Goal: Task Accomplishment & Management: Manage account settings

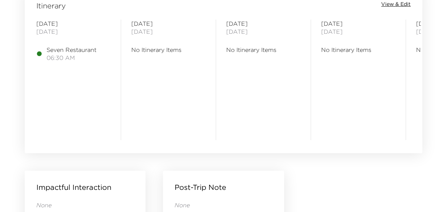
scroll to position [582, 0]
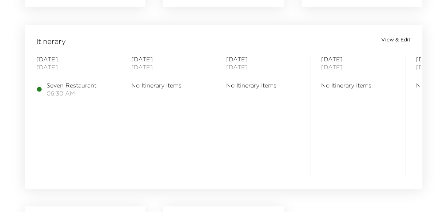
click at [392, 42] on span "View & Edit" at bounding box center [395, 39] width 29 height 7
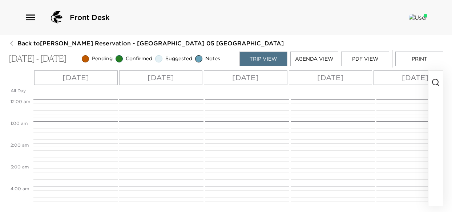
scroll to position [142, 0]
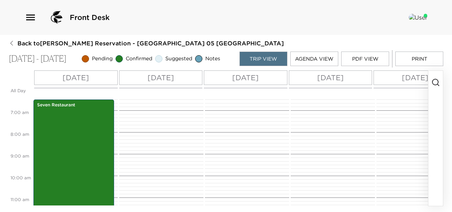
click at [84, 82] on p "[DATE]" at bounding box center [76, 77] width 27 height 11
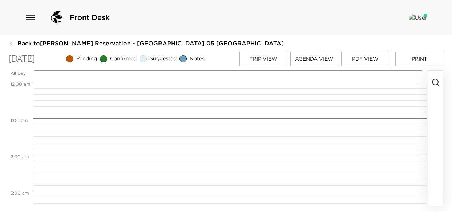
scroll to position [236, 0]
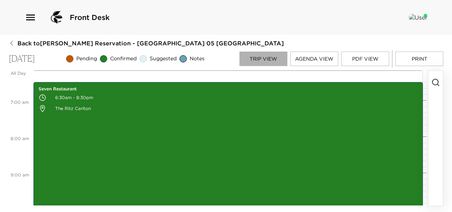
click at [263, 58] on button "Trip View" at bounding box center [264, 59] width 48 height 15
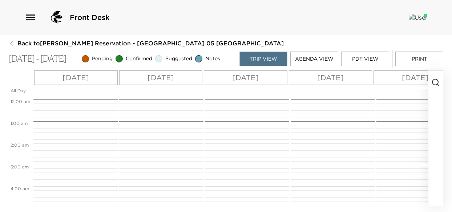
scroll to position [142, 0]
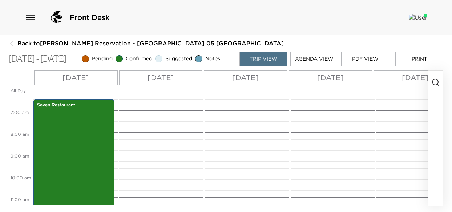
click at [436, 82] on icon "button" at bounding box center [436, 82] width 9 height 9
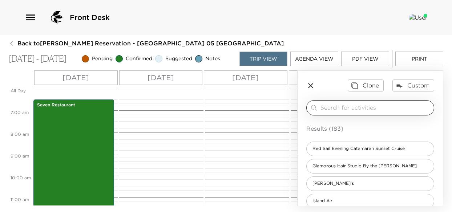
drag, startPoint x: 312, startPoint y: 104, endPoint x: 325, endPoint y: 104, distance: 13.5
click at [312, 104] on icon at bounding box center [314, 108] width 8 height 9
click at [328, 105] on input "search" at bounding box center [376, 108] width 111 height 8
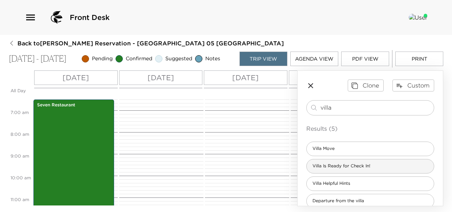
type input "villa"
click at [364, 165] on span "Villa Is Ready for Check In!" at bounding box center [341, 166] width 69 height 6
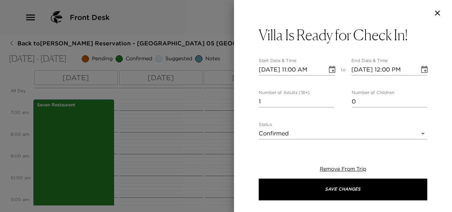
type textarea "When your villa is ready at 4:00 pm, I will greet you at the entrance to your v…"
click at [329, 97] on input "1" at bounding box center [297, 102] width 76 height 12
click at [328, 99] on input "2" at bounding box center [297, 102] width 76 height 12
click at [328, 99] on input "3" at bounding box center [297, 102] width 76 height 12
click at [328, 99] on input "4" at bounding box center [297, 102] width 76 height 12
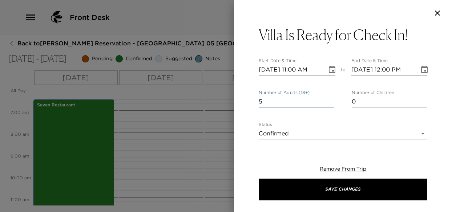
click at [328, 99] on input "5" at bounding box center [297, 102] width 76 height 12
click at [328, 105] on input "4" at bounding box center [297, 102] width 76 height 12
click at [329, 104] on input "3" at bounding box center [297, 102] width 76 height 12
type input "2"
click at [329, 103] on input "2" at bounding box center [297, 102] width 76 height 12
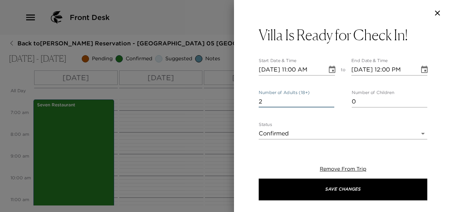
drag, startPoint x: 251, startPoint y: 104, endPoint x: 245, endPoint y: 104, distance: 5.8
click at [245, 104] on div "Villa Is Ready for Check In! Start Date & Time [DATE] 11:00 AM to End Date & Ti…" at bounding box center [343, 84] width 218 height 116
click at [328, 104] on input "Number of Adults (18+)" at bounding box center [297, 102] width 76 height 12
type input "0"
click at [329, 104] on input "0" at bounding box center [297, 102] width 76 height 12
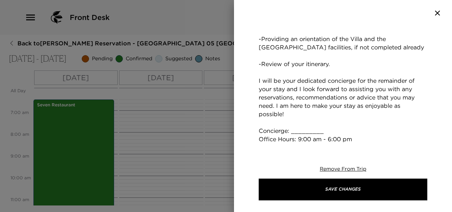
scroll to position [254, 0]
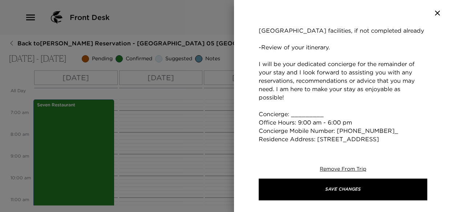
click at [329, 117] on textarea "When your villa is ready at 4:00 pm, I will greet you at the entrance to your v…" at bounding box center [343, 43] width 169 height 217
click at [377, 133] on textarea "When your villa is ready at 4:00 pm, I will greet you at the entrance to your v…" at bounding box center [343, 43] width 169 height 217
click at [339, 141] on textarea "When your villa is ready at 4:00 pm, I will greet you at the entrance to your v…" at bounding box center [343, 43] width 169 height 217
click at [313, 113] on textarea "When your villa is ready at 4:00 pm, I will greet you at the entrance to your v…" at bounding box center [343, 43] width 169 height 217
click at [305, 114] on textarea "When your villa is ready at 4:00 pm, I will greet you at the entrance to your v…" at bounding box center [343, 43] width 169 height 217
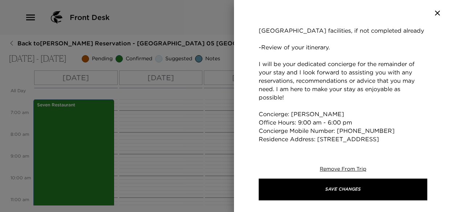
click at [336, 139] on textarea "When your villa is ready at 4:00 pm, I will greet you at the entrance to your v…" at bounding box center [343, 43] width 169 height 217
type textarea "When your villa is ready at 4:00 pm, I will greet you at the entrance to your v…"
click at [386, 156] on div "Remove From Trip Save Changes" at bounding box center [343, 183] width 169 height 58
click at [421, 139] on textarea "When your villa is ready at 4:00 pm, I will greet you at the entrance to your v…" at bounding box center [343, 43] width 169 height 217
click at [351, 141] on textarea "When your villa is ready at 4:00 pm, I will greet you at the entrance to your v…" at bounding box center [343, 43] width 169 height 217
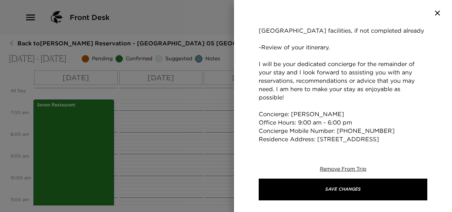
click at [380, 165] on div "Remove From Trip Save Changes" at bounding box center [343, 183] width 169 height 58
click at [375, 171] on div "Remove From Trip Save Changes" at bounding box center [343, 183] width 169 height 58
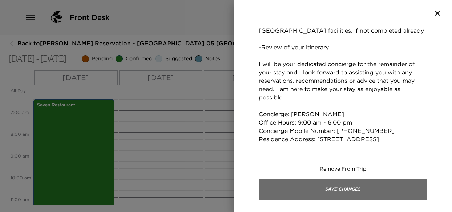
click at [357, 192] on button "Save Changes" at bounding box center [343, 190] width 169 height 22
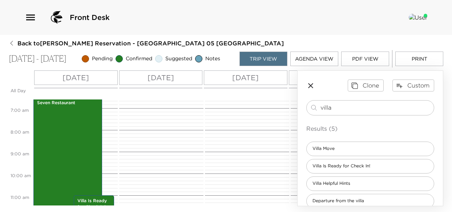
scroll to position [105, 0]
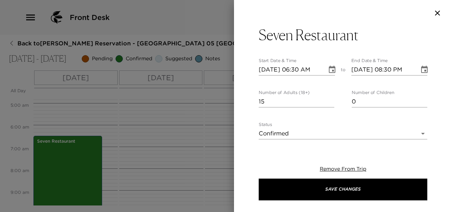
click at [329, 70] on icon "Choose date, selected date is Oct 3, 2025" at bounding box center [332, 69] width 7 height 7
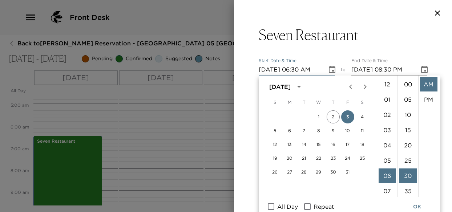
scroll to position [92, 0]
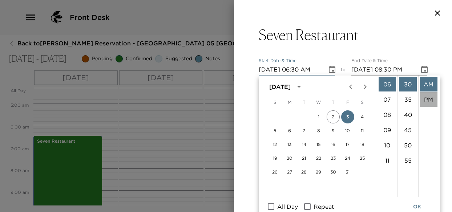
click at [427, 98] on li "PM" at bounding box center [428, 99] width 17 height 15
type input "[DATE] 06:30 PM"
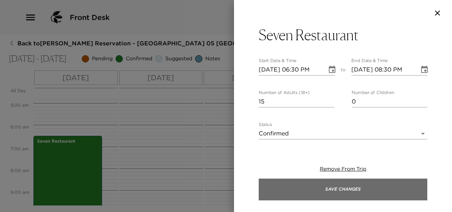
click at [364, 193] on button "Save Changes" at bounding box center [343, 190] width 169 height 22
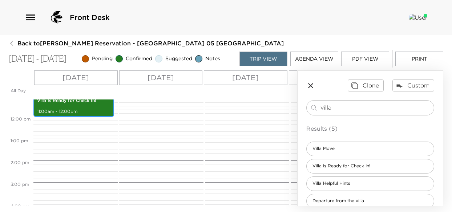
scroll to position [251, 0]
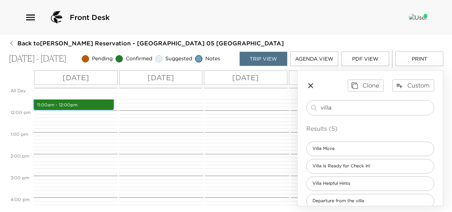
click at [60, 105] on p "11:00am - 12:00pm" at bounding box center [73, 105] width 73 height 6
click at [59, 105] on p "11:00am - 12:00pm" at bounding box center [73, 105] width 73 height 6
click at [60, 104] on p "11:00am - 12:00pm" at bounding box center [73, 105] width 73 height 6
click at [62, 105] on p "11:00am - 12:00pm" at bounding box center [73, 105] width 73 height 6
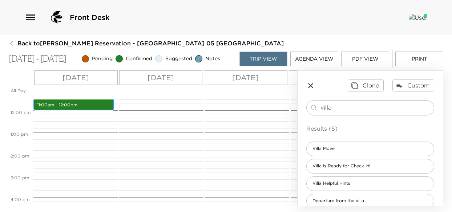
click at [63, 106] on p "11:00am - 12:00pm" at bounding box center [73, 105] width 73 height 6
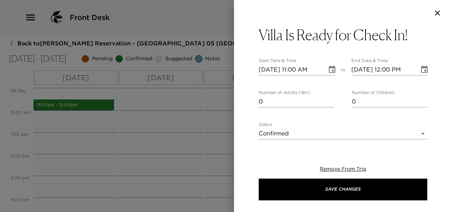
click at [332, 72] on icon "Choose date, selected date is Oct 3, 2025" at bounding box center [332, 69] width 7 height 7
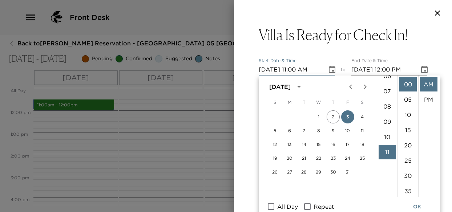
scroll to position [81, 0]
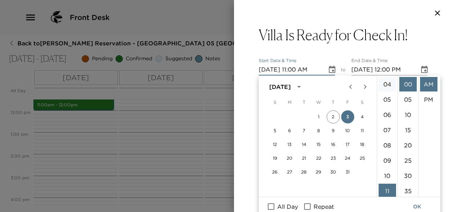
click at [391, 81] on li "04" at bounding box center [387, 84] width 17 height 15
click at [428, 100] on li "PM" at bounding box center [428, 99] width 17 height 15
type input "[DATE] 04:00 PM"
type input "[DATE] 05:00 PM"
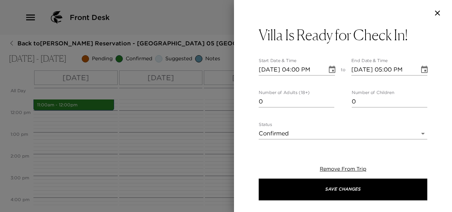
scroll to position [15, 0]
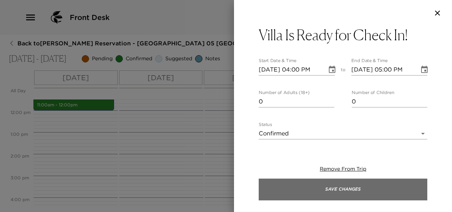
click at [324, 192] on button "Save Changes" at bounding box center [343, 190] width 169 height 22
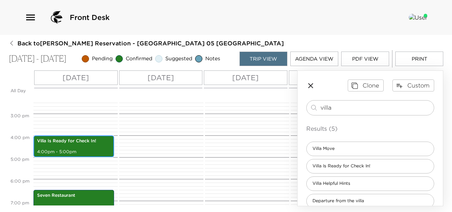
scroll to position [313, 0]
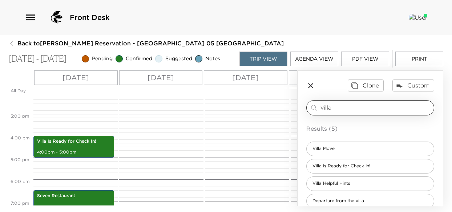
click at [345, 101] on div "villa ​" at bounding box center [370, 107] width 128 height 15
click at [345, 103] on div "villa ​" at bounding box center [370, 107] width 128 height 15
click at [345, 109] on input "villa" at bounding box center [376, 108] width 111 height 8
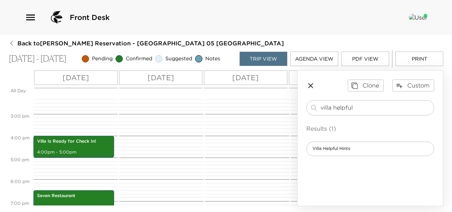
drag, startPoint x: 357, startPoint y: 107, endPoint x: 292, endPoint y: 108, distance: 65.4
click at [292, 108] on div "All Day [DATE] [DATE] [DATE] [DATE] [DATE] [DATE] 12:00 AM 1:00 AM 2:00 AM 3:00…" at bounding box center [226, 139] width 435 height 136
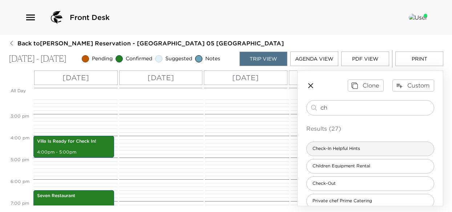
type input "ch"
click at [342, 150] on span "Check-In Helpful Hints" at bounding box center [336, 149] width 59 height 6
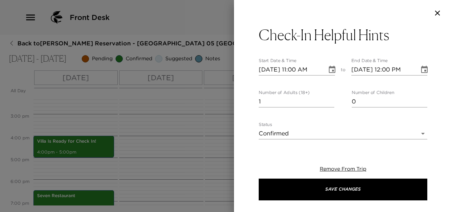
type textarea "Villa Helpful Hints Welcome to your Grand Cayman home! WIFI: Connect to Villa x…"
click at [333, 72] on icon "Choose date, selected date is Oct 3, 2025" at bounding box center [332, 69] width 9 height 9
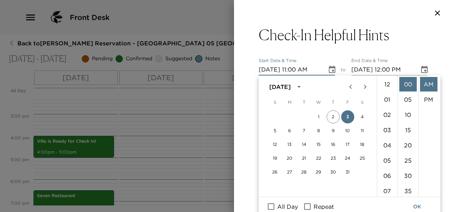
scroll to position [168, 0]
click at [388, 109] on li "04" at bounding box center [387, 108] width 17 height 15
click at [410, 132] on li "15" at bounding box center [408, 130] width 17 height 15
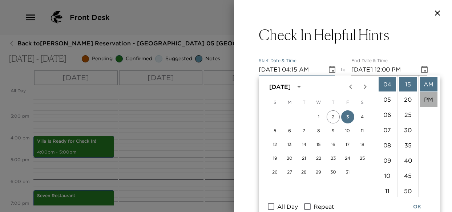
click at [424, 103] on li "PM" at bounding box center [428, 99] width 17 height 15
type input "[DATE] 04:15 PM"
type input "[DATE] 05:15 PM"
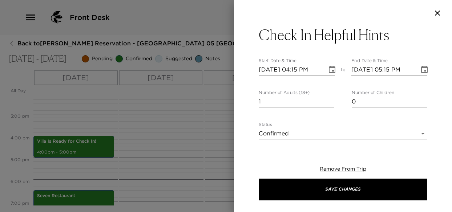
scroll to position [15, 0]
type input "0"
click at [328, 104] on input "0" at bounding box center [297, 102] width 76 height 12
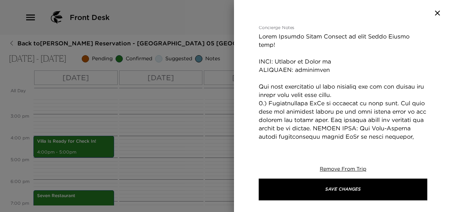
scroll to position [145, 0]
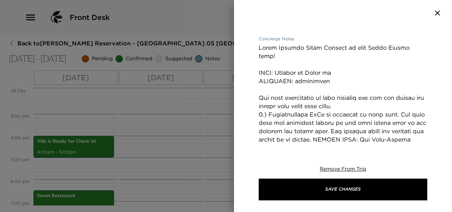
click at [340, 72] on textarea "Concierge Notes" at bounding box center [343, 182] width 169 height 276
click at [339, 75] on textarea "Concierge Notes" at bounding box center [343, 182] width 169 height 276
click at [368, 79] on textarea "Concierge Notes" at bounding box center [343, 182] width 169 height 276
click at [370, 74] on textarea "Concierge Notes" at bounding box center [343, 182] width 169 height 276
click at [317, 81] on textarea "Concierge Notes" at bounding box center [343, 182] width 169 height 276
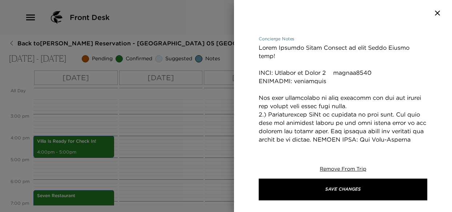
click at [327, 71] on textarea "Concierge Notes" at bounding box center [343, 182] width 169 height 276
click at [333, 72] on textarea "Concierge Notes" at bounding box center [343, 182] width 169 height 276
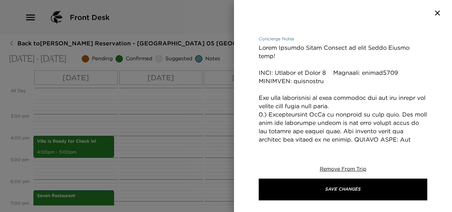
click at [259, 80] on textarea "Concierge Notes" at bounding box center [343, 182] width 169 height 276
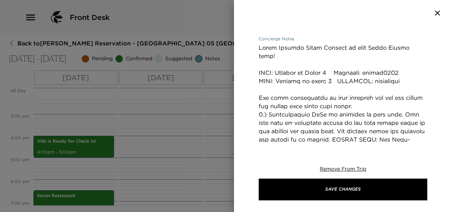
click at [360, 72] on textarea "Concierge Notes" at bounding box center [343, 182] width 169 height 276
click at [333, 83] on textarea "Concierge Notes" at bounding box center [343, 182] width 169 height 276
click at [396, 81] on textarea "Concierge Notes" at bounding box center [343, 182] width 169 height 276
click at [312, 81] on textarea "Concierge Notes" at bounding box center [343, 182] width 169 height 276
click at [337, 83] on textarea "Concierge Notes" at bounding box center [343, 182] width 169 height 276
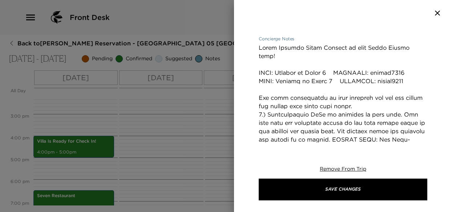
type textarea "Villa Helpful Hints Welcome to your Grand Cayman home! WIFI: Connect to Villa 5…"
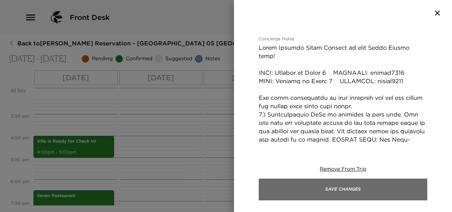
click at [349, 183] on button "Save Changes" at bounding box center [343, 190] width 169 height 22
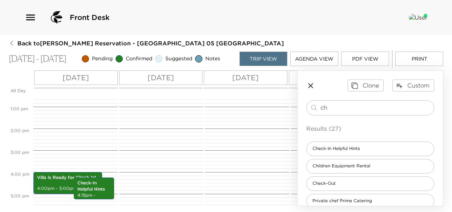
scroll to position [204, 0]
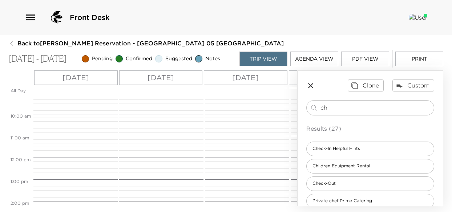
click at [164, 83] on p "[DATE]" at bounding box center [161, 77] width 27 height 11
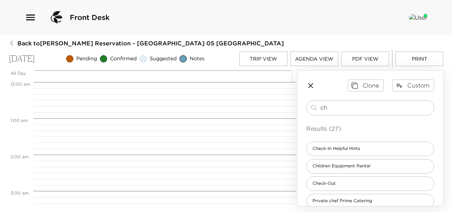
scroll to position [291, 0]
click at [332, 116] on div "ch ​" at bounding box center [370, 107] width 128 height 15
drag, startPoint x: 328, startPoint y: 109, endPoint x: 282, endPoint y: 109, distance: 45.8
click at [282, 109] on div "All Day [DATE] 12:00 AM 1:00 AM 2:00 AM 3:00 AM 4:00 AM 5:00 AM 6:00 AM 7:00 AM…" at bounding box center [226, 139] width 435 height 136
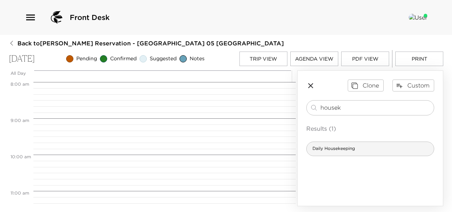
type input "housek"
click at [324, 149] on span "Daily Housekeeping" at bounding box center [334, 149] width 54 height 6
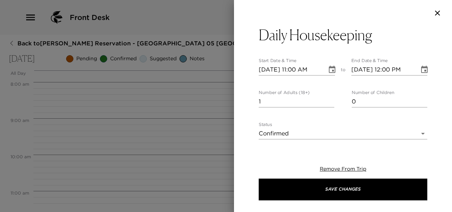
type textarea "Housekeeping service happens daily between 10:00 am and 4:00 pm. Please let me …"
click at [334, 71] on icon "Choose date, selected date is Oct 4, 2025" at bounding box center [332, 69] width 9 height 9
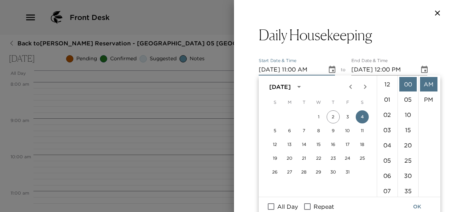
scroll to position [168, 0]
click at [388, 83] on li "10" at bounding box center [387, 83] width 17 height 15
type input "[DATE] 10:00 AM"
click at [430, 85] on li "AM" at bounding box center [428, 84] width 17 height 15
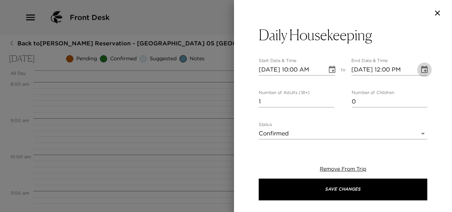
click at [420, 70] on icon "Choose date, selected date is Oct 4, 2025" at bounding box center [424, 69] width 9 height 9
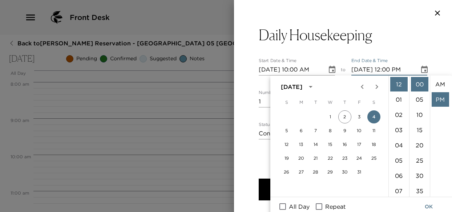
scroll to position [15, 0]
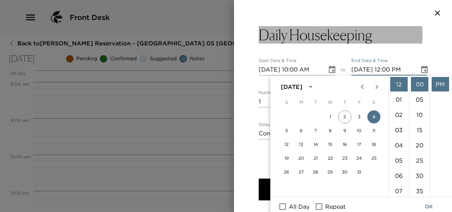
click at [409, 37] on button "Daily Housekeeping" at bounding box center [343, 34] width 169 height 17
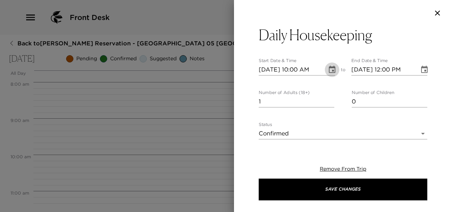
click at [329, 69] on icon "Choose date, selected date is Oct 4, 2025" at bounding box center [332, 69] width 9 height 9
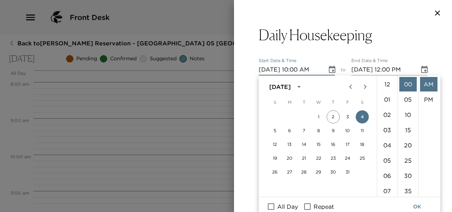
scroll to position [153, 0]
click at [420, 69] on icon "Choose date, selected date is Oct 4, 2025" at bounding box center [424, 69] width 9 height 9
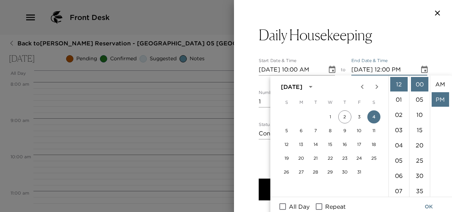
scroll to position [15, 0]
drag, startPoint x: 396, startPoint y: 145, endPoint x: 403, endPoint y: 142, distance: 7.2
click at [398, 145] on li "04" at bounding box center [398, 145] width 17 height 15
click at [422, 83] on li "00" at bounding box center [419, 84] width 17 height 15
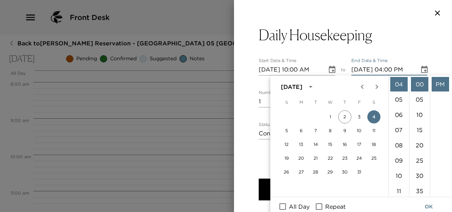
click at [442, 84] on li "PM" at bounding box center [440, 84] width 17 height 15
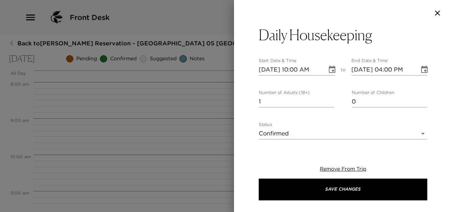
click at [420, 70] on icon "Choose date, selected date is Oct 4, 2025" at bounding box center [424, 69] width 9 height 9
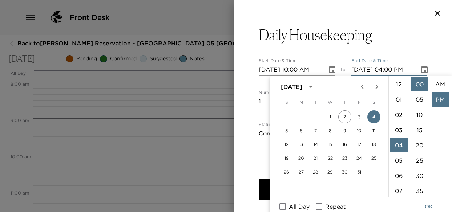
scroll to position [15, 0]
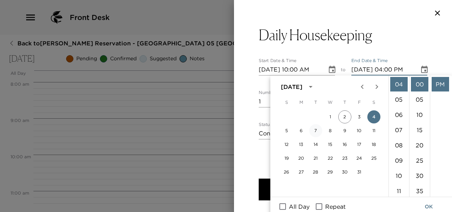
click at [316, 132] on button "7" at bounding box center [315, 130] width 13 height 13
type input "[DATE] 04:00 PM"
drag, startPoint x: 395, startPoint y: 86, endPoint x: 399, endPoint y: 84, distance: 4.6
click at [396, 85] on li "04" at bounding box center [398, 84] width 17 height 15
click at [416, 82] on li "00" at bounding box center [419, 84] width 17 height 15
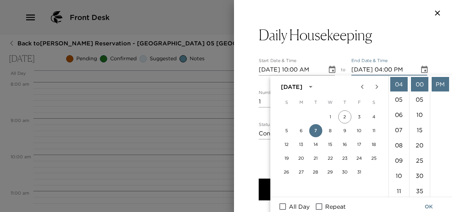
click at [435, 82] on li "PM" at bounding box center [440, 84] width 17 height 15
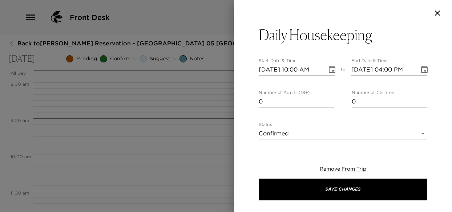
type input "0"
click at [329, 104] on input "0" at bounding box center [297, 102] width 76 height 12
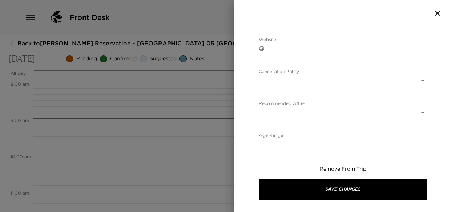
scroll to position [472, 0]
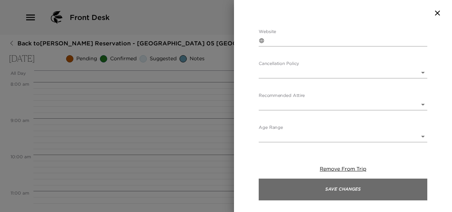
click at [329, 190] on button "Save Changes" at bounding box center [343, 190] width 169 height 22
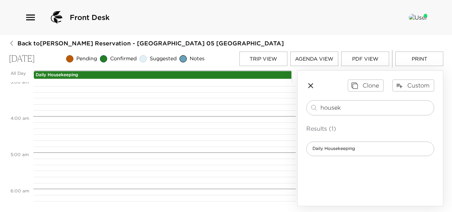
scroll to position [0, 0]
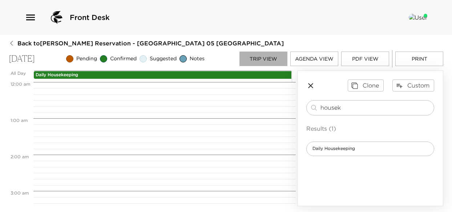
click at [278, 56] on button "Trip View" at bounding box center [264, 59] width 48 height 15
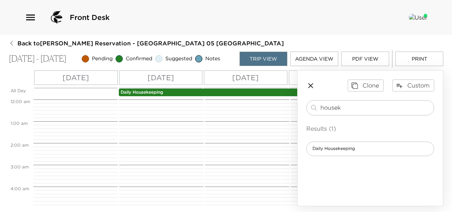
scroll to position [218, 0]
click at [186, 78] on div "[DATE]" at bounding box center [161, 78] width 84 height 15
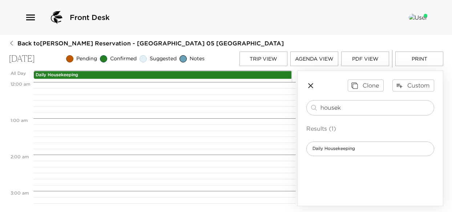
scroll to position [364, 0]
click at [350, 112] on input "housek" at bounding box center [376, 108] width 111 height 8
drag, startPoint x: 350, startPoint y: 112, endPoint x: 256, endPoint y: 111, distance: 93.4
click at [256, 111] on div "All Day [DATE] Daily Housekeeping 12:00 AM 1:00 AM 2:00 AM 3:00 AM 4:00 AM 5:00…" at bounding box center [226, 139] width 435 height 136
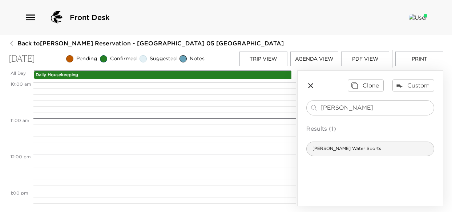
type input "[PERSON_NAME]"
click at [364, 155] on div "[PERSON_NAME] Water Sports" at bounding box center [370, 149] width 128 height 15
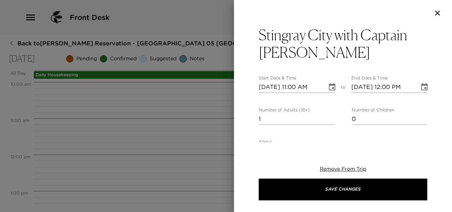
click at [329, 87] on icon "Choose date, selected date is Oct 4, 2025" at bounding box center [332, 86] width 7 height 7
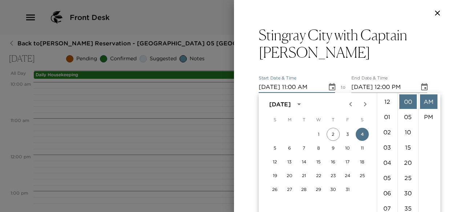
scroll to position [168, 0]
click at [212, 101] on div at bounding box center [226, 106] width 452 height 212
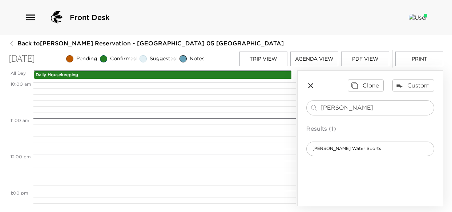
click at [276, 59] on button "Trip View" at bounding box center [264, 59] width 48 height 15
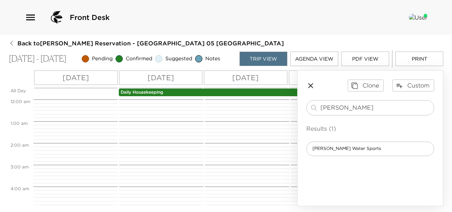
scroll to position [218, 0]
click at [250, 75] on p "[DATE]" at bounding box center [245, 77] width 27 height 11
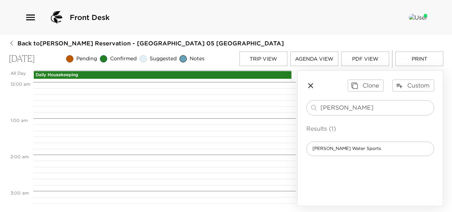
scroll to position [291, 0]
click at [330, 110] on input "[PERSON_NAME]" at bounding box center [376, 108] width 111 height 8
click at [337, 111] on input "[PERSON_NAME]" at bounding box center [376, 108] width 111 height 8
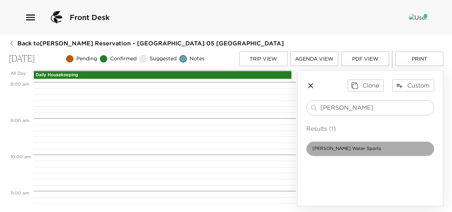
click at [346, 152] on span "[PERSON_NAME] Water Sports" at bounding box center [347, 149] width 80 height 6
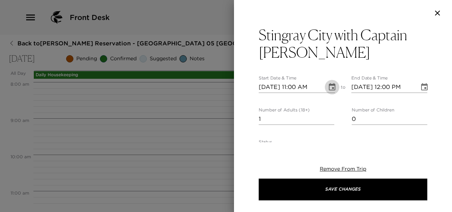
click at [328, 88] on icon "Choose date, selected date is Oct 5, 2025" at bounding box center [332, 87] width 9 height 9
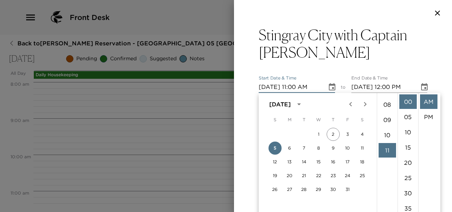
scroll to position [105, 0]
click at [384, 134] on li "09" at bounding box center [387, 134] width 17 height 15
click at [425, 117] on li "PM" at bounding box center [428, 117] width 17 height 15
type input "[DATE] 09:00 PM"
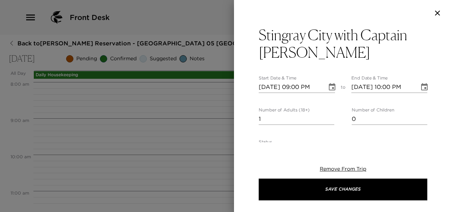
scroll to position [15, 0]
click at [420, 88] on icon "Choose date, selected date is Oct 5, 2025" at bounding box center [424, 87] width 9 height 9
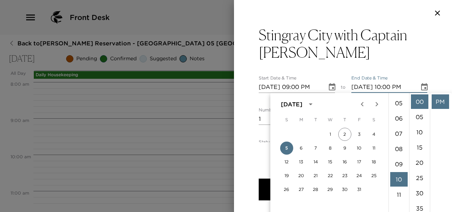
scroll to position [12, 0]
click at [400, 107] on li "01" at bounding box center [398, 105] width 17 height 15
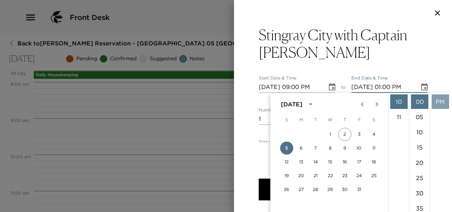
click at [438, 103] on li "PM" at bounding box center [440, 102] width 17 height 15
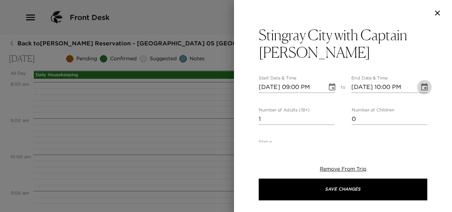
click at [422, 86] on icon "Choose date, selected date is Oct 5, 2025" at bounding box center [424, 86] width 7 height 7
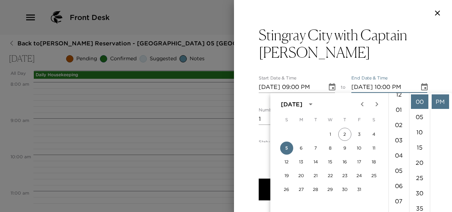
scroll to position [0, 0]
click at [397, 115] on li "01" at bounding box center [398, 117] width 17 height 15
click at [435, 100] on li "PM" at bounding box center [440, 102] width 17 height 15
type input "[DATE] 10:00 PM"
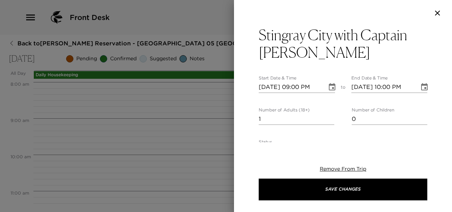
click at [328, 87] on icon "Choose date, selected date is Oct 5, 2025" at bounding box center [332, 87] width 9 height 9
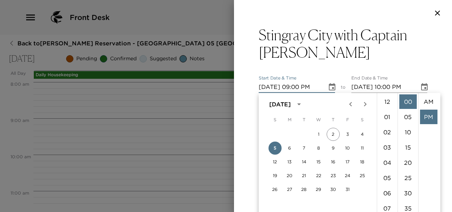
scroll to position [15, 0]
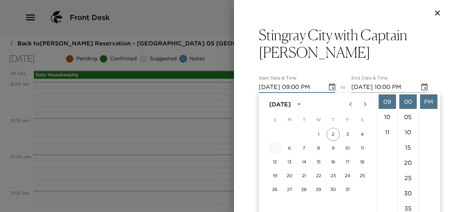
click at [275, 149] on button "5" at bounding box center [275, 148] width 13 height 13
click at [427, 99] on li "AM" at bounding box center [428, 101] width 17 height 15
type input "[DATE] 09:00 AM"
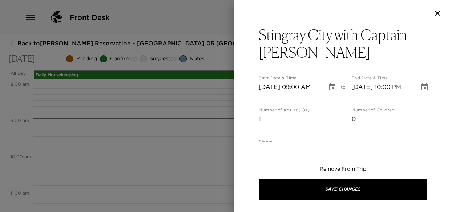
scroll to position [0, 0]
click at [421, 85] on icon "Choose date, selected date is Oct 5, 2025" at bounding box center [424, 86] width 7 height 7
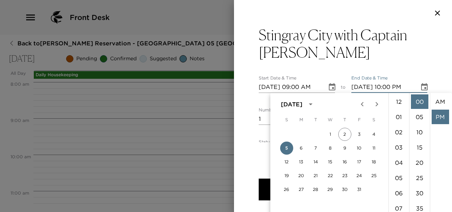
scroll to position [15, 0]
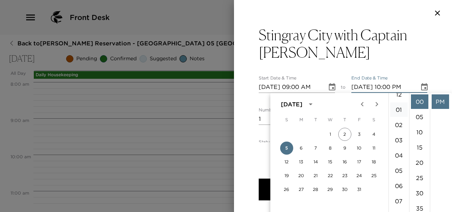
click at [399, 110] on li "01" at bounding box center [398, 110] width 17 height 15
type input "[DATE] 01:00 PM"
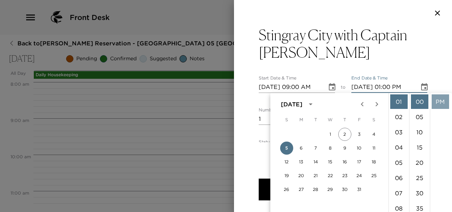
click at [441, 100] on li "PM" at bounding box center [440, 102] width 17 height 15
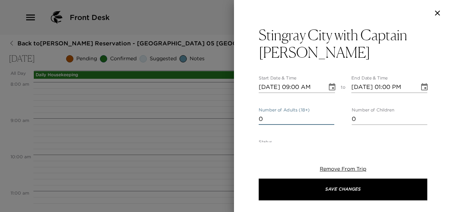
type input "0"
click at [328, 122] on input "0" at bounding box center [297, 119] width 76 height 12
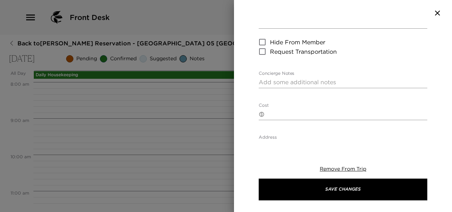
scroll to position [145, 0]
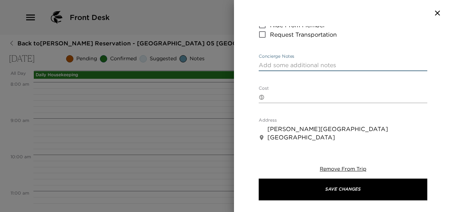
click at [281, 67] on textarea "Concierge Notes" at bounding box center [343, 65] width 169 height 8
click at [308, 63] on textarea "May I suggest a Family Trip" at bounding box center [343, 65] width 169 height 8
click at [346, 67] on textarea "May I suggest a family Trip" at bounding box center [343, 65] width 169 height 8
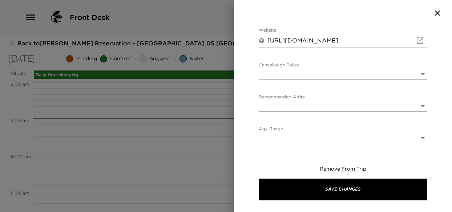
scroll to position [350, 0]
type textarea "May I suggest a family Trip to [GEOGRAPHIC_DATA]."
click at [351, 39] on input "[URL][DOMAIN_NAME]" at bounding box center [340, 39] width 145 height 12
type input "[URL][DOMAIN_NAME]"
click at [378, 99] on body "Front Desk Back to [PERSON_NAME] Reservation - [GEOGRAPHIC_DATA] 05 [GEOGRAPHIC…" at bounding box center [226, 106] width 452 height 212
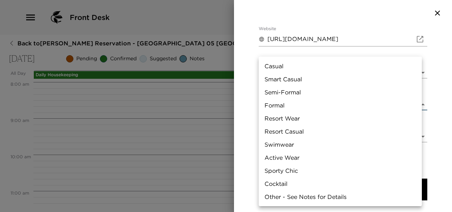
click at [436, 61] on div at bounding box center [226, 106] width 452 height 212
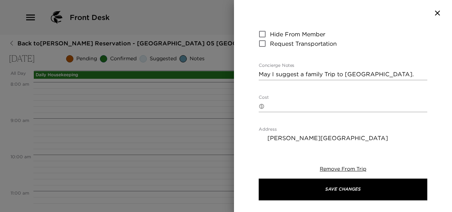
scroll to position [168, 0]
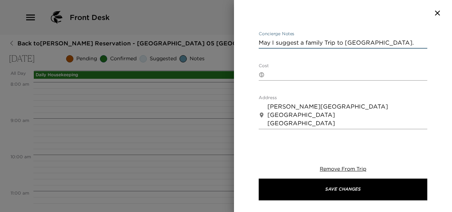
click at [385, 46] on textarea "May I suggest a family Trip to [GEOGRAPHIC_DATA]." at bounding box center [343, 43] width 169 height 8
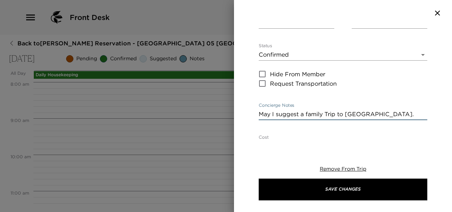
scroll to position [95, 0]
click at [329, 115] on textarea "May I suggest a family Trip to [GEOGRAPHIC_DATA]." at bounding box center [343, 115] width 169 height 8
click at [329, 114] on textarea "May I suggest a family Trip to [GEOGRAPHIC_DATA]." at bounding box center [343, 115] width 169 height 8
click at [329, 115] on textarea "May I suggest a family Trip to [GEOGRAPHIC_DATA]." at bounding box center [343, 115] width 169 height 8
click at [328, 116] on textarea "May I suggest a family Trip to [GEOGRAPHIC_DATA]." at bounding box center [343, 115] width 169 height 8
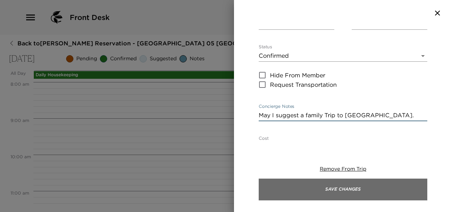
click at [353, 193] on button "Save Changes" at bounding box center [343, 190] width 169 height 22
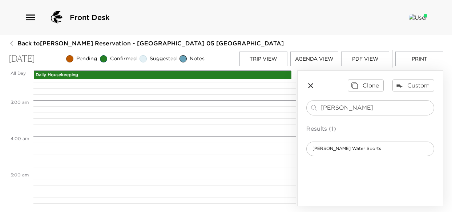
scroll to position [73, 0]
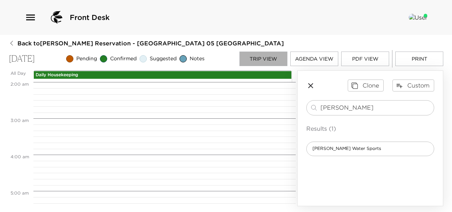
click at [274, 63] on button "Trip View" at bounding box center [264, 59] width 48 height 15
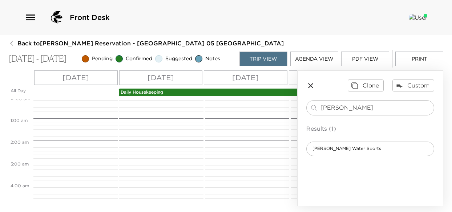
scroll to position [0, 0]
click at [77, 79] on p "[DATE]" at bounding box center [76, 77] width 27 height 11
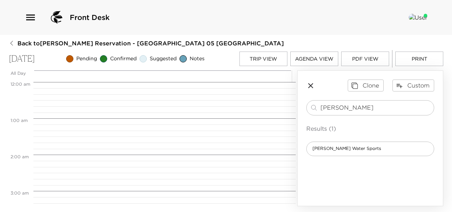
scroll to position [582, 0]
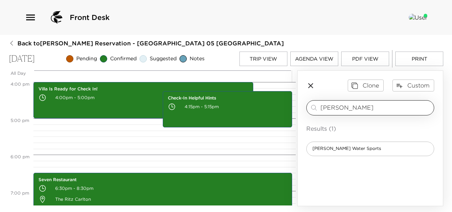
click at [349, 101] on div "[PERSON_NAME] ​" at bounding box center [370, 107] width 128 height 15
click at [343, 106] on input "[PERSON_NAME]" at bounding box center [376, 108] width 111 height 8
drag, startPoint x: 339, startPoint y: 107, endPoint x: 283, endPoint y: 108, distance: 56.0
click at [283, 108] on div "All Day [DATE] 12:00 AM 1:00 AM 2:00 AM 3:00 AM 4:00 AM 5:00 AM 6:00 AM 7:00 AM…" at bounding box center [226, 139] width 435 height 136
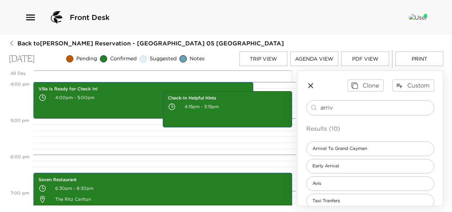
type input "arrive"
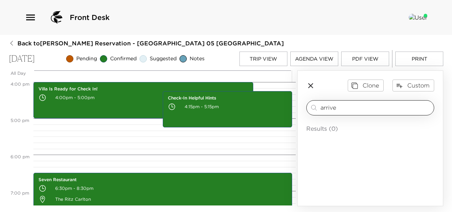
click at [340, 105] on input "arrive" at bounding box center [376, 108] width 111 height 8
drag, startPoint x: 336, startPoint y: 107, endPoint x: 316, endPoint y: 107, distance: 20.4
click at [316, 108] on div "arrive ​" at bounding box center [370, 108] width 121 height 9
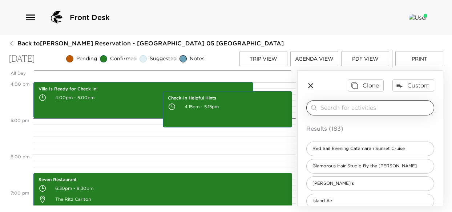
click at [341, 104] on input "search" at bounding box center [376, 108] width 111 height 8
click at [351, 108] on input "search" at bounding box center [376, 108] width 111 height 8
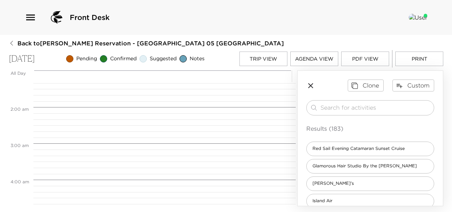
scroll to position [0, 0]
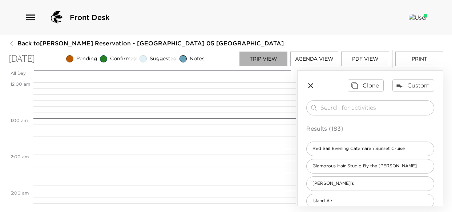
click at [267, 61] on button "Trip View" at bounding box center [264, 59] width 48 height 15
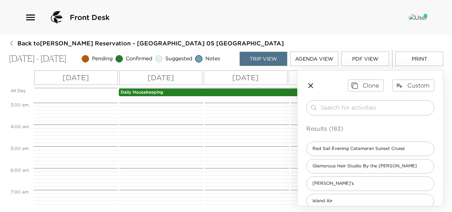
scroll to position [15, 0]
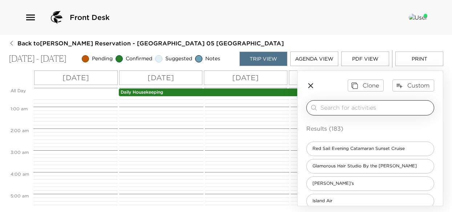
click at [342, 108] on input "search" at bounding box center [376, 108] width 111 height 8
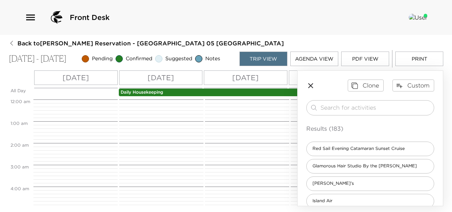
click at [65, 77] on p "[DATE]" at bounding box center [76, 77] width 27 height 11
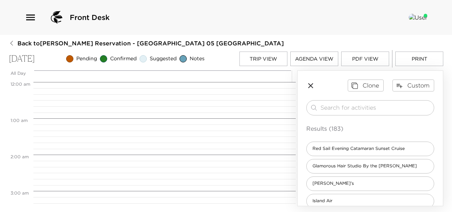
scroll to position [582, 0]
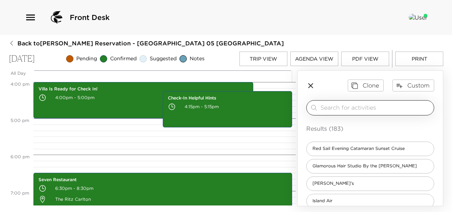
click at [333, 106] on input "search" at bounding box center [376, 108] width 111 height 8
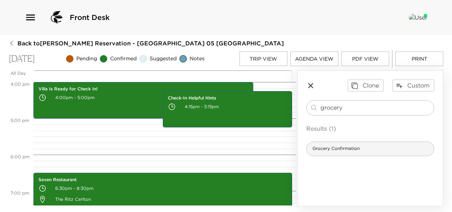
type input "grocery"
click at [330, 147] on span "Grocery Confirmation" at bounding box center [336, 149] width 59 height 6
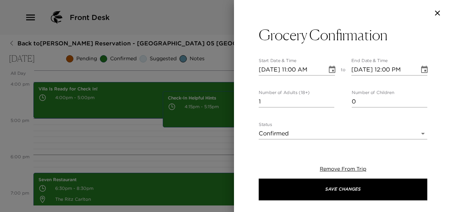
type textarea "I am in receipt of your grocery request and your groceries will be stocked in y…"
click at [331, 69] on icon "Choose date, selected date is Oct 3, 2025" at bounding box center [332, 69] width 9 height 9
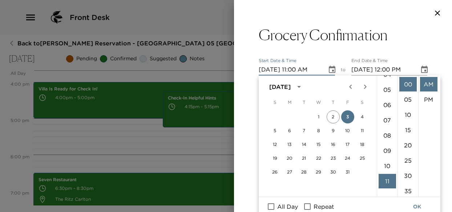
scroll to position [47, 0]
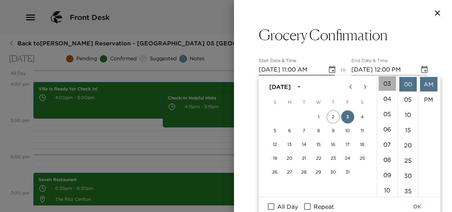
drag, startPoint x: 385, startPoint y: 84, endPoint x: 392, endPoint y: 83, distance: 6.2
click at [386, 84] on li "03" at bounding box center [387, 83] width 17 height 15
click at [425, 97] on li "PM" at bounding box center [428, 99] width 17 height 15
type input "[DATE] 03:00 PM"
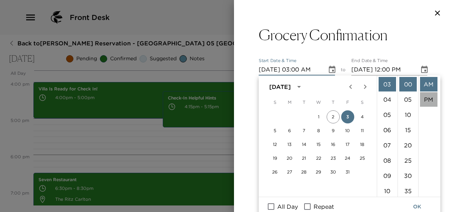
type input "[DATE] 04:00 PM"
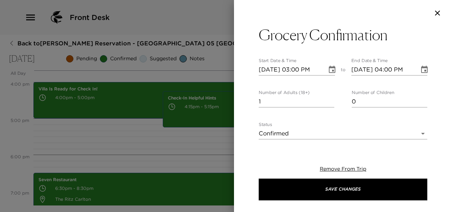
scroll to position [15, 0]
click at [285, 134] on body "Front Desk Back to [PERSON_NAME] Reservation - [GEOGRAPHIC_DATA] 05 [GEOGRAPHIC…" at bounding box center [226, 106] width 452 height 212
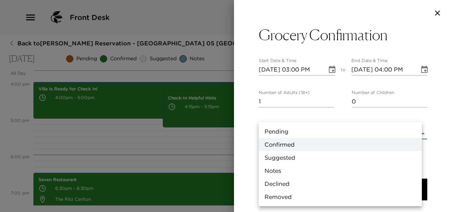
click at [333, 97] on div at bounding box center [226, 106] width 452 height 212
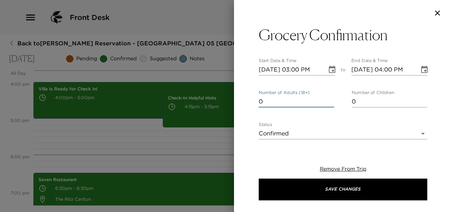
type input "0"
click at [328, 103] on input "0" at bounding box center [297, 102] width 76 height 12
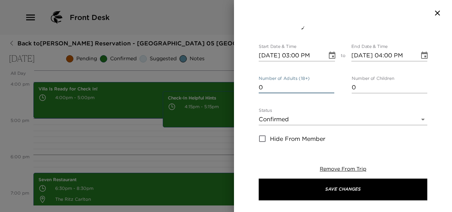
scroll to position [0, 0]
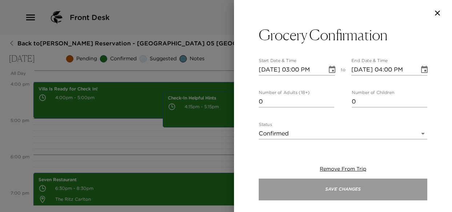
click at [332, 195] on button "Save Changes" at bounding box center [343, 190] width 169 height 22
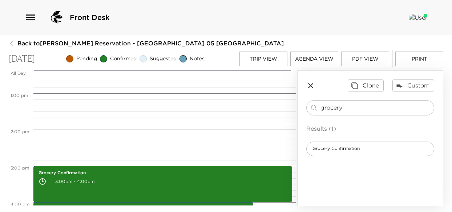
scroll to position [509, 0]
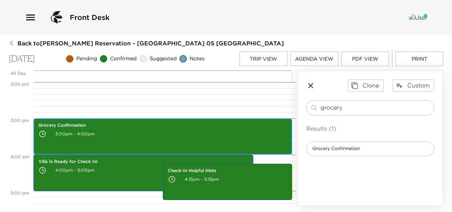
click at [119, 134] on p "3:00pm - 4:00pm" at bounding box center [163, 134] width 249 height 11
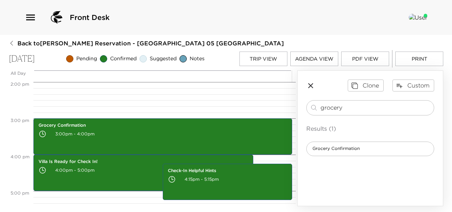
click at [359, 131] on p "Results (1)" at bounding box center [370, 128] width 128 height 9
click at [346, 112] on div "grocery ​" at bounding box center [370, 107] width 128 height 15
click at [349, 109] on input "grocery" at bounding box center [376, 108] width 111 height 8
drag, startPoint x: 349, startPoint y: 109, endPoint x: 300, endPoint y: 109, distance: 49.1
click at [300, 109] on div "Clone Custom grocery ​ Results (1) Grocery Confirmation" at bounding box center [370, 118] width 145 height 94
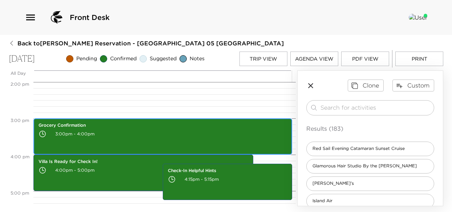
click at [114, 138] on div "Grocery Confirmation 3:00pm - 4:00pm Villa Is Ready for Check In! 4:00pm - 5:00…" at bounding box center [163, 9] width 260 height 873
click at [112, 144] on div "Grocery Confirmation 3:00pm - 4:00pm" at bounding box center [163, 137] width 254 height 34
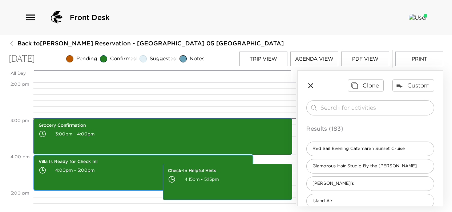
click at [110, 171] on p "4:00pm - 5:00pm" at bounding box center [144, 170] width 210 height 11
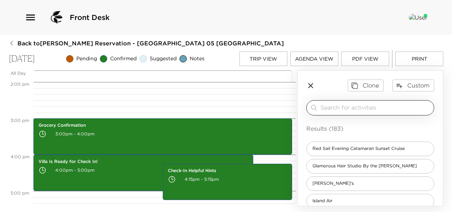
click at [357, 101] on div "​" at bounding box center [370, 107] width 128 height 15
click at [347, 114] on div "​" at bounding box center [370, 107] width 128 height 15
click at [347, 110] on input "search" at bounding box center [376, 108] width 111 height 8
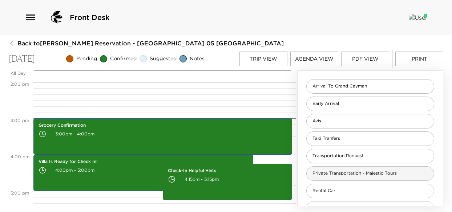
scroll to position [73, 0]
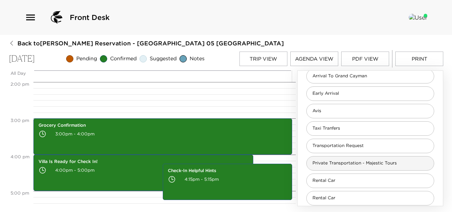
type input "arriv"
click at [348, 164] on span "Private Transportation - Majestic Tours" at bounding box center [355, 163] width 96 height 6
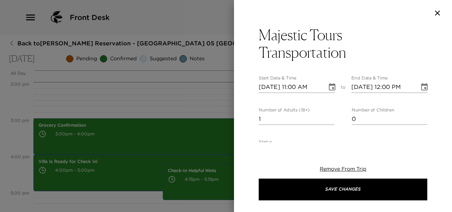
click at [330, 91] on icon "Choose date, selected date is Oct 3, 2025" at bounding box center [332, 87] width 9 height 9
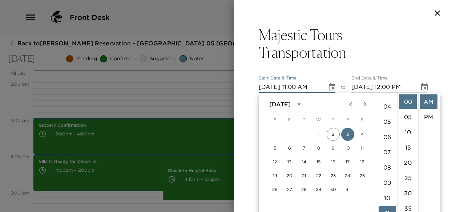
scroll to position [37, 0]
click at [386, 96] on li "02" at bounding box center [387, 95] width 17 height 15
type input "[DATE] 02:00 AM"
type input "48 hours notice Please Notify the Concierge if you would like to cancel 2 days …"
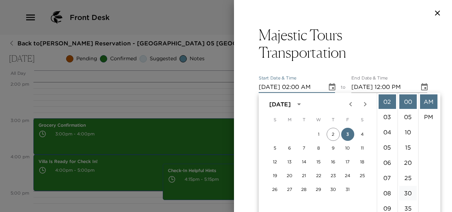
click at [410, 197] on li "30" at bounding box center [408, 193] width 17 height 15
type input "[DATE] 02:30 AM"
type input "48 hours notice Please Notify the Concierge if you would like to cancel 2 days …"
click at [429, 115] on li "PM" at bounding box center [428, 117] width 17 height 15
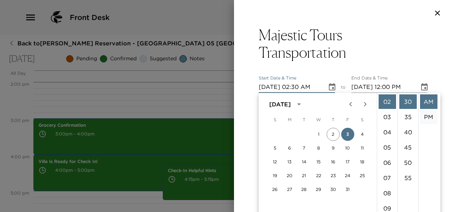
type input "[DATE] 02:30 PM"
type input "[DATE] 03:30 PM"
type input "48 hours notice Please Notify the Concierge if you would like to cancel 2 days …"
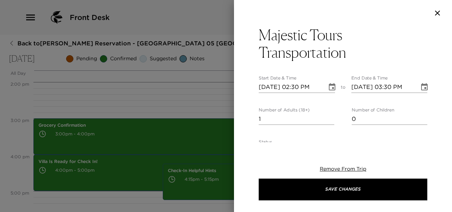
scroll to position [15, 0]
click at [420, 87] on icon "Choose date, selected date is Oct 3, 2025" at bounding box center [424, 87] width 9 height 9
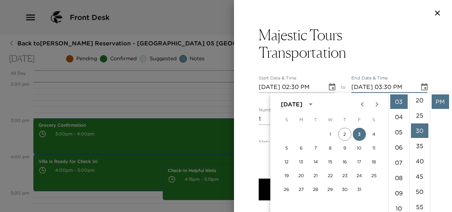
scroll to position [0, 0]
click at [420, 103] on li "00" at bounding box center [419, 102] width 17 height 15
type input "[DATE] 03:00 PM"
type input "48 hours notice Please Notify the Concierge if you would like to cancel 2 days …"
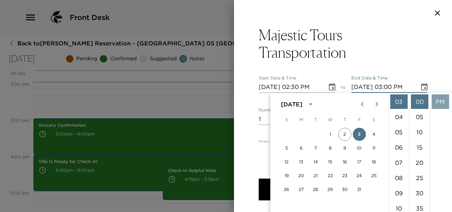
click at [437, 101] on li "PM" at bounding box center [440, 102] width 17 height 15
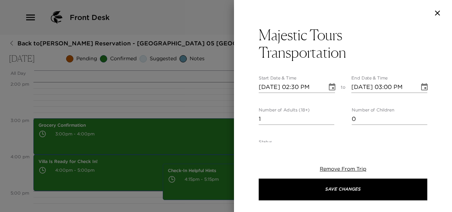
type input "2"
type input "48 hours notice Please Notify the Concierge if you would like to cancel 2 days …"
click at [330, 116] on input "2" at bounding box center [297, 119] width 76 height 12
type input "3"
type input "48 hours notice Please Notify the Concierge if you would like to cancel 2 days …"
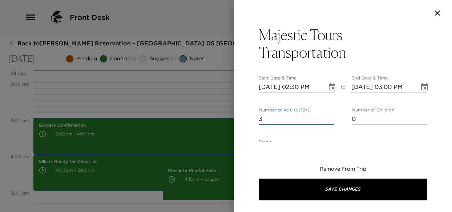
click at [330, 116] on input "3" at bounding box center [297, 119] width 76 height 12
type input "4"
type input "48 hours notice Please Notify the Concierge if you would like to cancel 2 days …"
click at [330, 116] on input "4" at bounding box center [297, 119] width 76 height 12
type input "5"
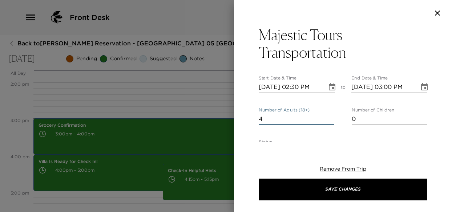
type input "48 hours notice Please Notify the Concierge if you would like to cancel 2 days …"
click at [330, 116] on input "5" at bounding box center [297, 119] width 76 height 12
type input "6"
type input "48 hours notice Please Notify the Concierge if you would like to cancel 2 days …"
click at [330, 116] on input "6" at bounding box center [297, 119] width 76 height 12
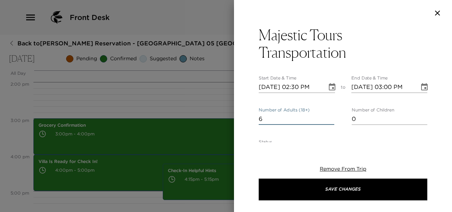
type input "7"
type input "48 hours notice Please Notify the Concierge if you would like to cancel 2 days …"
click at [330, 116] on input "7" at bounding box center [297, 119] width 76 height 12
type input "8"
type input "48 hours notice Please Notify the Concierge if you would like to cancel 2 days …"
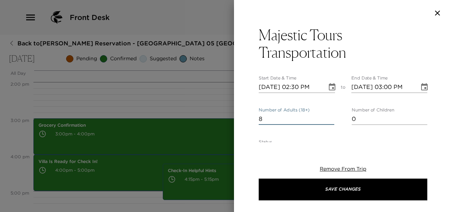
click at [329, 115] on input "8" at bounding box center [297, 119] width 76 height 12
type input "9"
type input "48 hours notice Please Notify the Concierge if you would like to cancel 2 days …"
click at [329, 115] on input "9" at bounding box center [297, 119] width 76 height 12
type input "10"
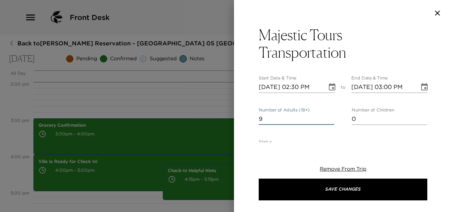
type input "48 hours notice Please Notify the Concierge if you would like to cancel 2 days …"
click at [329, 115] on input "10" at bounding box center [297, 119] width 76 height 12
type input "11"
type input "48 hours notice Please Notify the Concierge if you would like to cancel 2 days …"
click at [329, 115] on input "11" at bounding box center [297, 119] width 76 height 12
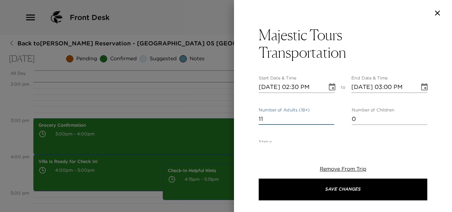
type input "12"
type input "48 hours notice Please Notify the Concierge if you would like to cancel 2 days …"
click at [329, 115] on input "12" at bounding box center [297, 119] width 76 height 12
type input "13"
type input "48 hours notice Please Notify the Concierge if you would like to cancel 2 days …"
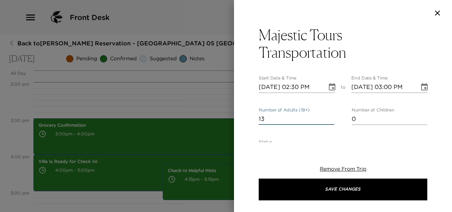
click at [329, 115] on input "13" at bounding box center [297, 119] width 76 height 12
type input "14"
type input "48 hours notice Please Notify the Concierge if you would like to cancel 2 days …"
click at [329, 115] on input "14" at bounding box center [297, 119] width 76 height 12
type input "15"
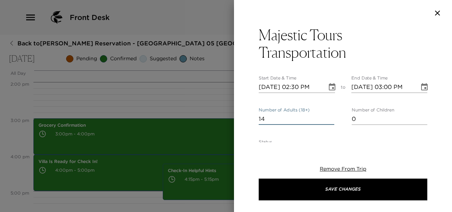
type input "48 hours notice Please Notify the Concierge if you would like to cancel 2 days …"
click at [329, 115] on input "15" at bounding box center [297, 119] width 76 height 12
type input "14"
type input "48 hours notice Please Notify the Concierge if you would like to cancel 2 days …"
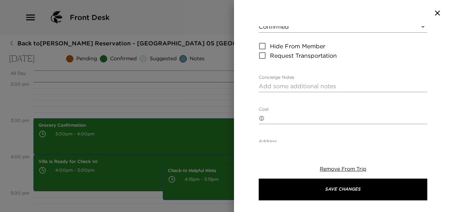
scroll to position [109, 0]
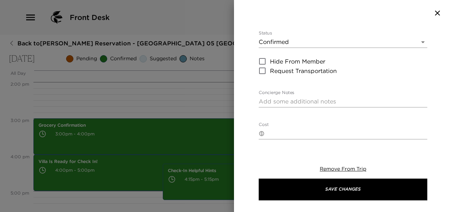
type input "14"
click at [283, 101] on textarea "Concierge Notes" at bounding box center [343, 101] width 169 height 8
type input "48 hours notice Please Notify the Concierge if you would like to cancel 2 days …"
click at [278, 102] on textarea "Concierge Notes" at bounding box center [343, 101] width 169 height 8
paste textarea "Arrival to [GEOGRAPHIC_DATA] I anticipate your arrival on ... Airlines # at _. …"
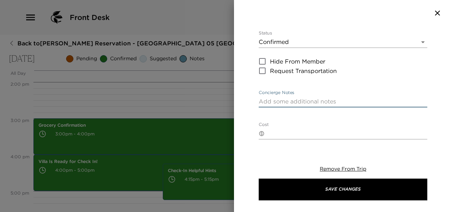
type textarea "Arrival to [GEOGRAPHIC_DATA] I anticipate your arrival on ... Airlines # at _. …"
type input "48 hours notice Please Notify the Concierge if you would like to cancel 2 days …"
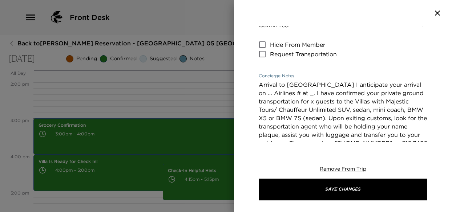
scroll to position [152, 0]
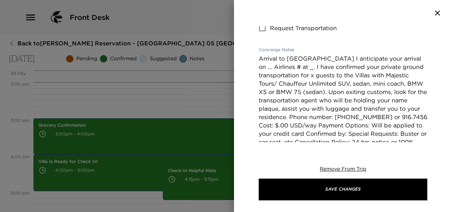
drag, startPoint x: 332, startPoint y: 59, endPoint x: 257, endPoint y: 56, distance: 74.9
click at [257, 56] on div "Majestic Tours Transportation Start Date & Time [DATE] 02:30 PM to End Date & T…" at bounding box center [343, 84] width 218 height 116
type textarea "I anticipate your arrival on ... Airlines # at _. I have confirmed your private…"
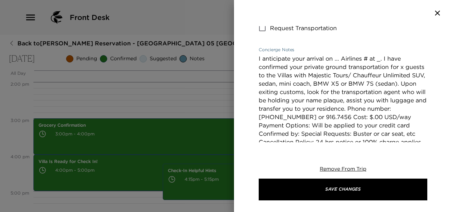
type input "48 hours notice Please Notify the Concierge if you would like to cancel 2 days …"
click at [340, 58] on textarea "I anticipate your arrival on ... Airlines # at _. I have confirmed your private…" at bounding box center [343, 117] width 169 height 125
type textarea "I anticipate your arrival on .. Airlines # at _. I have confirmed your private …"
type input "48 hours notice Please Notify the Concierge if you would like to cancel 2 days …"
type textarea "I anticipate your arrival on . Airlines # at _. I have confirmed your private g…"
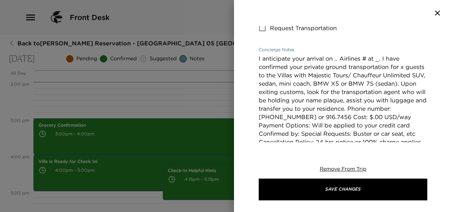
type input "48 hours notice Please Notify the Concierge if you would like to cancel 2 days …"
type textarea "I anticipate your arrival on Airlines # at _. I have confirmed your private gro…"
type input "48 hours notice Please Notify the Concierge if you would like to cancel 2 days …"
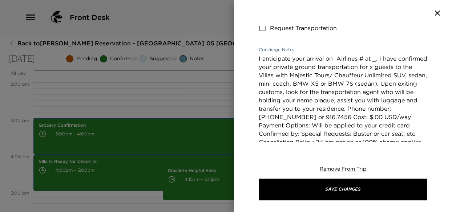
type textarea "I anticipate your arrival on Airlines # at _. I have confirmed your private gro…"
type input "48 hours notice Please Notify the Concierge if you would like to cancel 2 days …"
click at [364, 58] on textarea "I anticipate your arrival on Airlines # at _. I have confirmed your private gro…" at bounding box center [343, 117] width 169 height 125
type textarea "I anticipate your arrival on Airlines at _. I have confirmed your private groun…"
type input "48 hours notice Please Notify the Concierge if you would like to cancel 2 days …"
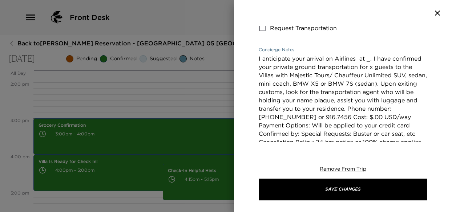
type textarea "I anticipate your arrival on Airlines P at _. I have confirmed your private gro…"
type input "48 hours notice Please Notify the Concierge if you would like to cancel 2 days …"
type textarea "I anticipate your arrival on Airlines Pr at _. I have confirmed your private gr…"
type input "48 hours notice Please Notify the Concierge if you would like to cancel 2 days …"
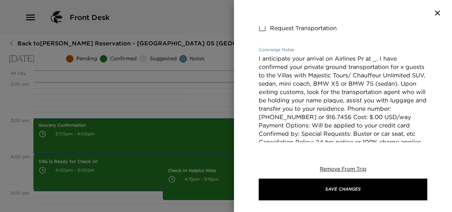
type textarea "I anticipate your arrival on Airlines Pri at _. I have confirmed your private g…"
type input "48 hours notice Please Notify the Concierge if you would like to cancel 2 days …"
type textarea "I anticipate your arrival on Airlines Priv at _. I have confirmed your private …"
type input "48 hours notice Please Notify the Concierge if you would like to cancel 2 days …"
type textarea "I anticipate your arrival on Airlines [PERSON_NAME] at _. I have confirmed your…"
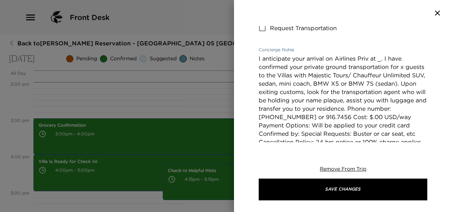
type input "48 hours notice Please Notify the Concierge if you would like to cancel 2 days …"
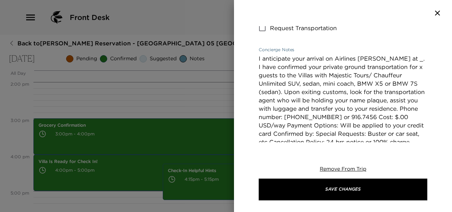
type textarea "I anticipate your arrival on Airlines Privat at _. I have confirmed your privat…"
type input "48 hours notice Please Notify the Concierge if you would like to cancel 2 days …"
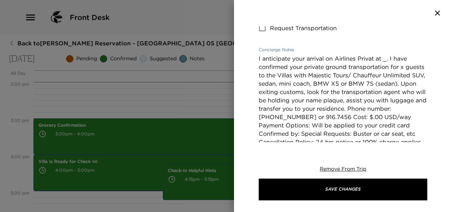
type textarea "I anticipate your arrival on Airlines Private at _. I have confirmed your priva…"
type input "48 hours notice Please Notify the Concierge if you would like to cancel 2 days …"
type textarea "I anticipate your arrival on Airlines Private at _. I have confirmed your priva…"
type input "48 hours notice Please Notify the Concierge if you would like to cancel 2 days …"
type textarea "I anticipate your arrival on Airlines Private P at _. I have confirmed your pri…"
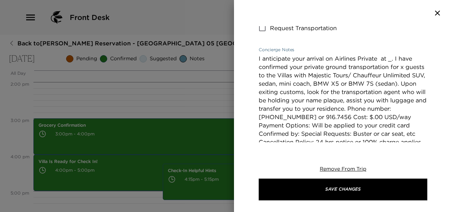
type input "48 hours notice Please Notify the Concierge if you would like to cancel 2 days …"
type textarea "I anticipate your arrival on Airlines Private Pl at _. I have confirmed your pr…"
type input "48 hours notice Please Notify the Concierge if you would like to cancel 2 days …"
type textarea "I anticipate your arrival on Airlines Private Pla at _. I have confirmed your p…"
type input "48 hours notice Please Notify the Concierge if you would like to cancel 2 days …"
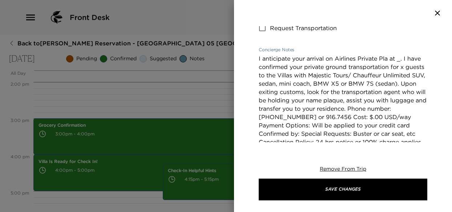
type textarea "I anticipate your arrival on Airlines Private Plan at _. I have confirmed your …"
type input "48 hours notice Please Notify the Concierge if you would like to cancel 2 days …"
type textarea "I anticipate your arrival on Airlines Private Plane at _. I have confirmed your…"
type input "48 hours notice Please Notify the Concierge if you would like to cancel 2 days …"
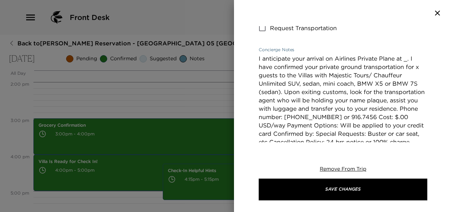
type textarea "I anticipate your arrival on Airlines Private Plane at _. I have confirmed your…"
type input "48 hours notice Please Notify the Concierge if you would like to cancel 2 days …"
type textarea "I anticipate your arrival on Airlines Private Plane at _. I have confirmed your…"
type input "48 hours notice Please Notify the Concierge if you would like to cancel 2 days …"
click at [409, 59] on textarea "I anticipate your arrival on Airlines Private Plane at _. I have confirmed your…" at bounding box center [343, 117] width 169 height 125
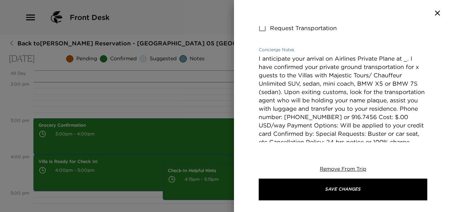
type textarea "I anticipate your arrival on Airlines Private Plane at . I have confirmed your …"
type input "48 hours notice Please Notify the Concierge if you would like to cancel 2 days …"
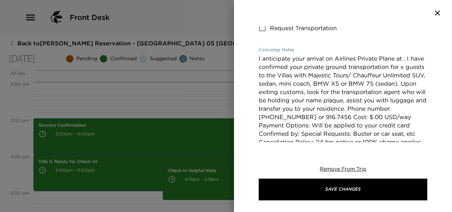
type textarea "I anticipate your arrival on Airlines Private Plane at 2. I have confirmed your…"
type input "48 hours notice Please Notify the Concierge if you would like to cancel 2 days …"
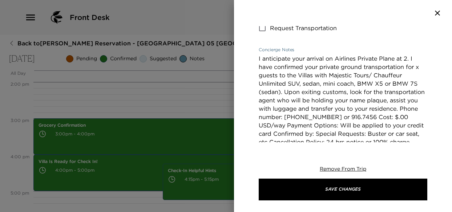
type textarea "I anticipate your arrival on Airlines Private Plane at 2;. I have confirmed you…"
type input "48 hours notice Please Notify the Concierge if you would like to cancel 2 days …"
type textarea "I anticipate your arrival on Airlines Private Plane at 2;3. I have confirmed yo…"
type input "48 hours notice Please Notify the Concierge if you would like to cancel 2 days …"
type textarea "I anticipate your arrival on Airlines Private Plane at 2;30. I have confirmed y…"
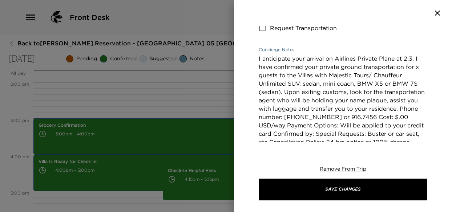
type input "48 hours notice Please Notify the Concierge if you would like to cancel 2 days …"
type textarea "I anticipate your arrival on Airlines Private Plane at 2;3. I have confirmed yo…"
type input "48 hours notice Please Notify the Concierge if you would like to cancel 2 days …"
type textarea "I anticipate your arrival on Airlines Private Plane at 2;. I have confirmed you…"
type input "48 hours notice Please Notify the Concierge if you would like to cancel 2 days …"
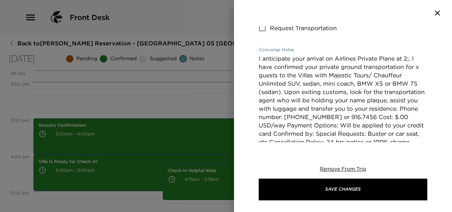
type textarea "I anticipate your arrival on Airlines Private Plane at 2. I have confirmed your…"
type input "48 hours notice Please Notify the Concierge if you would like to cancel 2 days …"
type textarea "I anticipate your arrival on Airlines Private Plane at 2:. I have confirmed you…"
type input "48 hours notice Please Notify the Concierge if you would like to cancel 2 days …"
type textarea "I anticipate your arrival on Airlines Private Plane at 2:3. I have confirmed yo…"
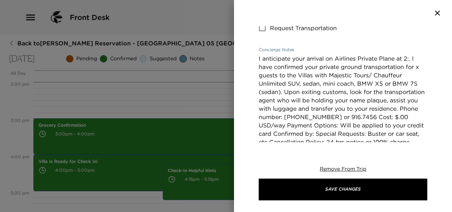
type input "48 hours notice Please Notify the Concierge if you would like to cancel 2 days …"
type textarea "I anticipate your arrival on Airlines Private Plane at 2:30. I have confirmed y…"
type input "48 hours notice Please Notify the Concierge if you would like to cancel 2 days …"
type textarea "I anticipate your arrival on Airlines Private Plane at 2:30p. I have confirmed …"
type input "48 hours notice Please Notify the Concierge if you would like to cancel 2 days …"
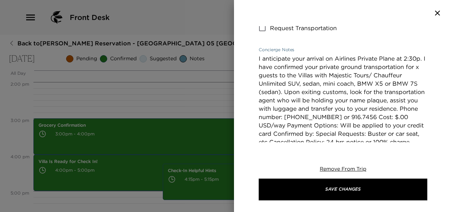
type textarea "I anticipate your arrival on Airlines Private Plane at 2:30pm. I have confirmed…"
type input "48 hours notice Please Notify the Concierge if you would like to cancel 2 days …"
click at [315, 75] on textarea "I anticipate your arrival on Airlines Private Plane at 2:30pm. I have confirmed…" at bounding box center [343, 117] width 169 height 125
type textarea "I anticipate your arrival on Airlines Private Plane at 2:30pm. I have confirmed…"
type input "48 hours notice Please Notify the Concierge if you would like to cancel 2 days …"
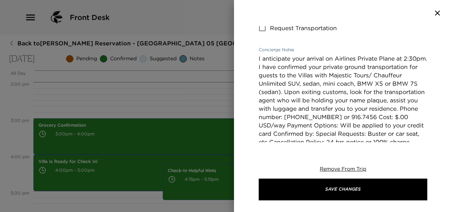
type textarea "I anticipate your arrival on Airlines Private Plane at 2:30pm. I have confirmed…"
type input "48 hours notice Please Notify the Concierge if you would like to cancel 2 days …"
type textarea "I anticipate your arrival on Airlines Private Plane at 2:30pm. I have confirmed…"
type input "48 hours notice Please Notify the Concierge if you would like to cancel 2 days …"
drag, startPoint x: 274, startPoint y: 83, endPoint x: 337, endPoint y: 84, distance: 62.5
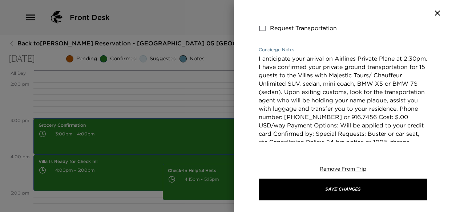
click at [337, 84] on textarea "I anticipate your arrival on Airlines Private Plane at 2:30pm. I have confirmed…" at bounding box center [343, 117] width 169 height 125
type textarea "I anticipate your arrival on Airlines Private Plane at 2:30pm. I have confirmed…"
type input "48 hours notice Please Notify the Concierge if you would like to cancel 2 days …"
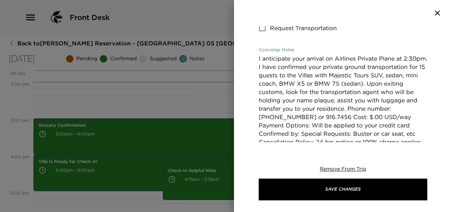
drag, startPoint x: 276, startPoint y: 83, endPoint x: 311, endPoint y: 84, distance: 35.7
click at [311, 84] on textarea "I anticipate your arrival on Airlines Private Plane at 2:30pm. I have confirmed…" at bounding box center [343, 117] width 169 height 125
type textarea "I anticipate your arrival on Airlines Private Plane at 2:30pm. I have confirmed…"
type input "48 hours notice Please Notify the Concierge if you would like to cancel 2 days …"
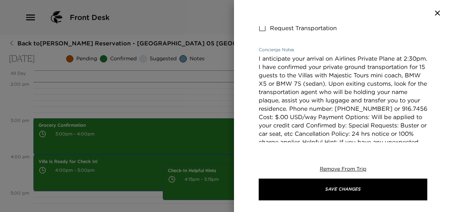
click at [308, 83] on textarea "I anticipate your arrival on Airlines Private Plane at 2:30pm. I have confirmed…" at bounding box center [343, 117] width 169 height 125
type textarea "I anticipate your arrival on Airlines Private Plane at 2:30pm. I have confirmed…"
type input "48 hours notice Please Notify the Concierge if you would like to cancel 2 days …"
type textarea "I anticipate your arrival on Airlines Private Plane at 2:30pm. I have confirmed…"
type input "48 hours notice Please Notify the Concierge if you would like to cancel 2 days …"
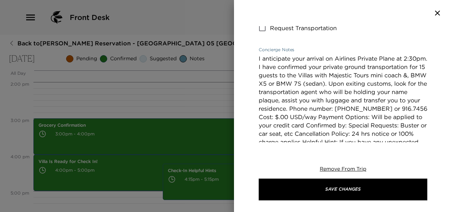
type textarea "I anticipate your arrival on Airlines Private Plane at 2:30pm. I have confirmed…"
type input "48 hours notice Please Notify the Concierge if you would like to cancel 2 days …"
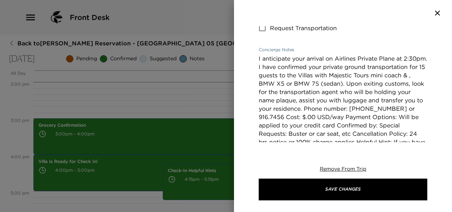
type textarea "I anticipate your arrival on Airlines Private Plane at 2:30pm. I have confirmed…"
type input "48 hours notice Please Notify the Concierge if you would like to cancel 2 days …"
type textarea "I anticipate your arrival on Airlines Private Plane at 2:30pm. I have confirmed…"
type input "48 hours notice Please Notify the Concierge if you would like to cancel 2 days …"
type textarea "I anticipate your arrival on Airlines Private Plane at 2:30pm. I have confirmed…"
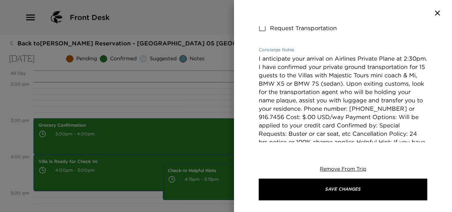
type input "48 hours notice Please Notify the Concierge if you would like to cancel 2 days …"
type textarea "I anticipate your arrival on Airlines Private Plane at 2:30pm. I have confirmed…"
type input "48 hours notice Please Notify the Concierge if you would like to cancel 2 days …"
type textarea "I anticipate your arrival on Airlines Private Plane at 2:30pm. I have confirmed…"
type input "48 hours notice Please Notify the Concierge if you would like to cancel 2 days …"
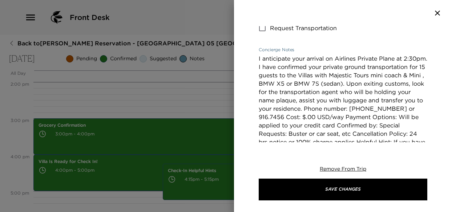
type textarea "I anticipate your arrival on Airlines Private Plane at 2:30pm. I have confirmed…"
type input "48 hours notice Please Notify the Concierge if you would like to cancel 2 days …"
type textarea "I anticipate your arrival on Airlines Private Plane at 2:30pm. I have confirmed…"
type input "48 hours notice Please Notify the Concierge if you would like to cancel 2 days …"
type textarea "I anticipate your arrival on Airlines Private Plane at 2:30pm. I have confirmed…"
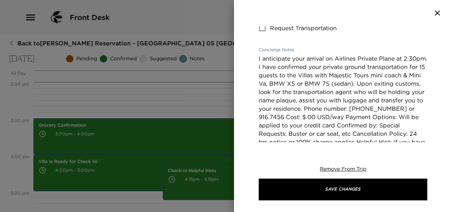
type input "48 hours notice Please Notify the Concierge if you would like to cancel 2 days …"
drag, startPoint x: 342, startPoint y: 83, endPoint x: 280, endPoint y: 91, distance: 63.0
click at [280, 91] on textarea "I anticipate your arrival on Airlines Private Plane at 2:30pm. I have confirmed…" at bounding box center [343, 117] width 169 height 125
type textarea "I anticipate your arrival on Airlines Private Plane at 2:30pm. I have confirmed…"
type input "48 hours notice Please Notify the Concierge if you would like to cancel 2 days …"
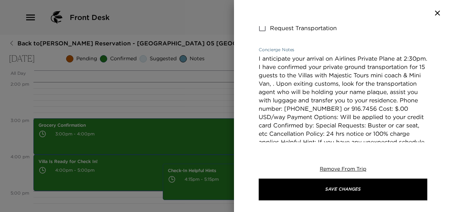
type textarea "I anticipate your arrival on Airlines Private Plane at 2:30pm. I have confirmed…"
type input "48 hours notice Please Notify the Concierge if you would like to cancel 2 days …"
type textarea "I anticipate your arrival on Airlines Private Plane at 2:30pm. I have confirmed…"
type input "48 hours notice Please Notify the Concierge if you would like to cancel 2 days …"
click at [344, 83] on textarea "I anticipate your arrival on Airlines Private Plane at 2:30pm. I have confirmed…" at bounding box center [343, 113] width 169 height 117
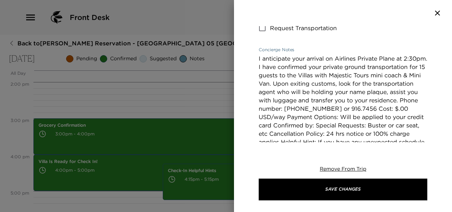
type textarea "I anticipate your arrival on Airlines Private Plane at 2:30pm. I have confirmed…"
type input "48 hours notice Please Notify the Concierge if you would like to cancel 2 days …"
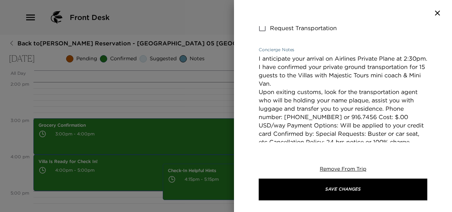
type textarea "I anticipate your arrival on Airlines Private Plane at 2:30pm. I have confirmed…"
type input "48 hours notice Please Notify the Concierge if you would like to cancel 2 days …"
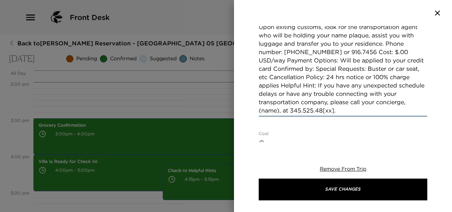
scroll to position [225, 0]
click at [386, 44] on textarea "I anticipate your arrival on Airlines Private Plane at 2:30pm. I have confirmed…" at bounding box center [343, 49] width 169 height 134
type textarea "I anticipate your arrival on Airlines Private Plane at 2:30pm. I have confirmed…"
type input "48 hours notice Please Notify the Concierge if you would like to cancel 2 days …"
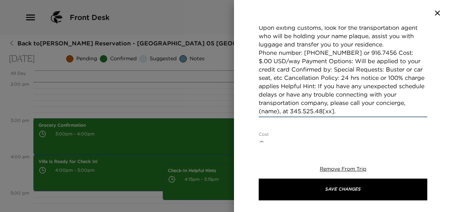
type textarea "I anticipate your arrival on Airlines Private Plane at 2:30pm. I have confirmed…"
type input "48 hours notice Please Notify the Concierge if you would like to cancel 2 days …"
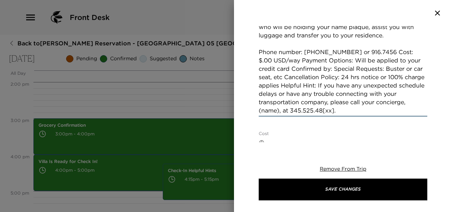
scroll to position [233, 0]
click at [401, 51] on textarea "I anticipate your arrival on Airlines Private Plane at 2:30pm. I have confirmed…" at bounding box center [343, 44] width 169 height 142
click at [399, 53] on textarea "I anticipate your arrival on Airlines Private Plane at 2:30pm. I have confirmed…" at bounding box center [343, 44] width 169 height 142
click at [382, 49] on textarea "I anticipate your arrival on Airlines Private Plane at 2:30pm. I have confirmed…" at bounding box center [343, 44] width 169 height 142
click at [381, 53] on textarea "I anticipate your arrival on Airlines Private Plane at 2:30pm. I have confirmed…" at bounding box center [343, 44] width 169 height 142
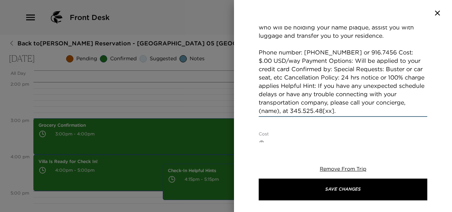
type textarea "I anticipate your arrival on Airlines Private Plane at 2:30pm. I have confirmed…"
type input "48 hours notice Please Notify the Concierge if you would like to cancel 2 days …"
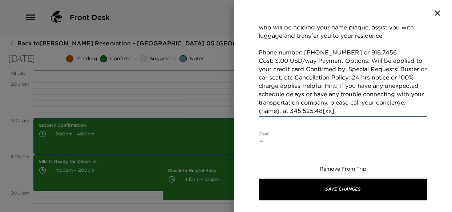
scroll to position [234, 0]
drag, startPoint x: 371, startPoint y: 53, endPoint x: 234, endPoint y: 52, distance: 137.4
click at [234, 52] on div "Majestic Tours Transportation Start Date & Time [DATE] 02:30 PM to End Date & T…" at bounding box center [226, 106] width 452 height 212
type textarea "I anticipate your arrival on Airlines Private Plane at 2:30pm. I have confirmed…"
type input "48 hours notice Please Notify the Concierge if you would like to cancel 2 days …"
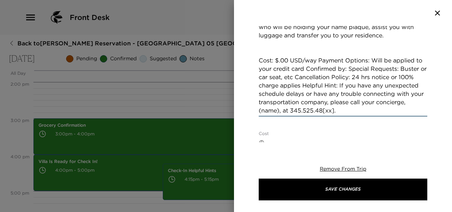
type textarea "I anticipate your arrival on Airlines Private Plane at 2:30pm. I have confirmed…"
type input "48 hours notice Please Notify the Concierge if you would like to cancel 2 days …"
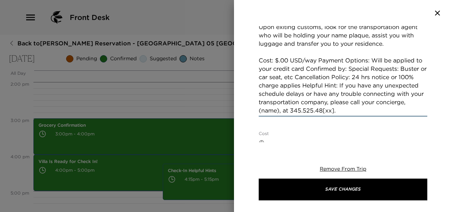
scroll to position [225, 0]
click at [278, 61] on textarea "I anticipate your arrival on Airlines Private Plane at 2:30pm. I have confirmed…" at bounding box center [343, 49] width 169 height 134
type textarea "I anticipate your arrival on Airlines Private Plane at 2:30pm. I have confirmed…"
type input "48 hours notice Please Notify the Concierge if you would like to cancel 2 days …"
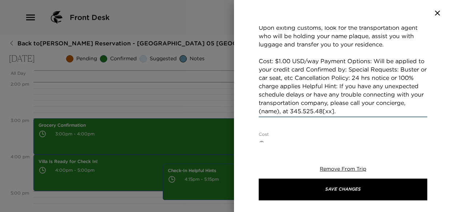
type textarea "I anticipate your arrival on Airlines Private Plane at 2:30pm. I have confirmed…"
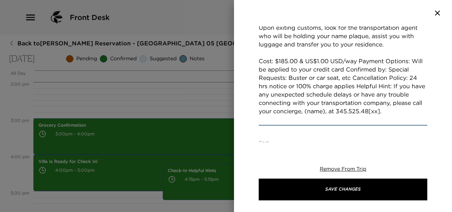
scroll to position [233, 0]
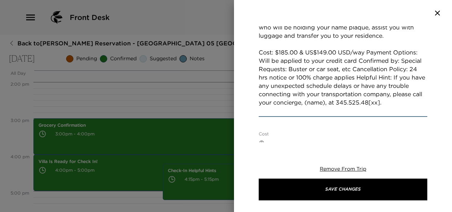
click at [329, 53] on textarea "I anticipate your arrival on Airlines Private Plane at 2:30pm. I have confirmed…" at bounding box center [343, 44] width 169 height 142
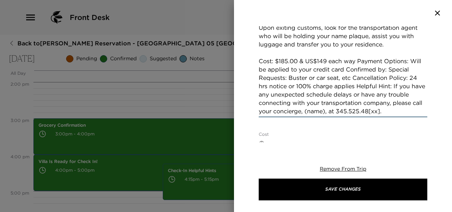
click at [357, 63] on textarea "I anticipate your arrival on Airlines Private Plane at 2:30pm. I have confirmed…" at bounding box center [343, 49] width 169 height 134
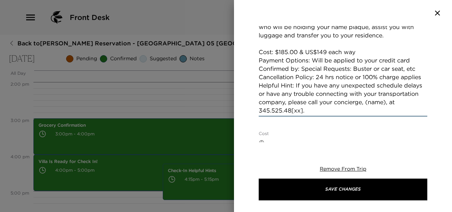
scroll to position [233, 0]
drag, startPoint x: 262, startPoint y: 68, endPoint x: 417, endPoint y: 71, distance: 154.5
click at [417, 71] on textarea "I anticipate your arrival on Airlines Private Plane at 2:30pm. I have confirmed…" at bounding box center [343, 44] width 169 height 142
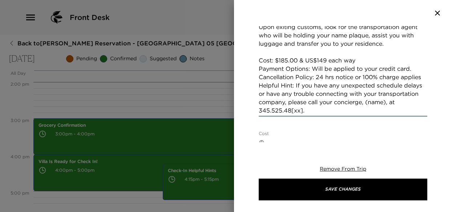
scroll to position [225, 0]
click at [260, 75] on textarea "I anticipate your arrival on Airlines Private Plane at 2:30pm. I have confirmed…" at bounding box center [343, 49] width 169 height 134
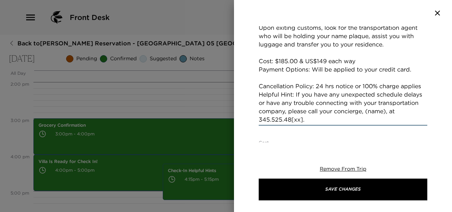
scroll to position [233, 0]
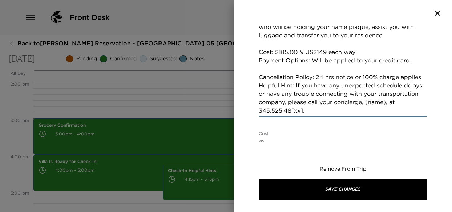
drag, startPoint x: 281, startPoint y: 85, endPoint x: 249, endPoint y: 76, distance: 33.3
click at [249, 76] on div "Majestic Tours Transportation Start Date & Time [DATE] 02:30 PM to End Date & T…" at bounding box center [343, 84] width 218 height 116
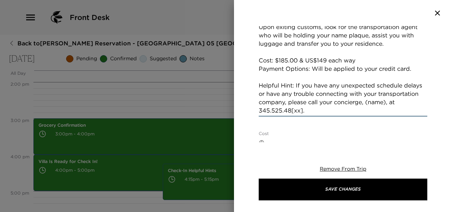
scroll to position [225, 0]
drag, startPoint x: 277, startPoint y: 112, endPoint x: 261, endPoint y: 111, distance: 16.7
click at [261, 111] on textarea "I anticipate your arrival on Airlines Private Plane at 2:30pm. I have confirmed…" at bounding box center [343, 49] width 169 height 134
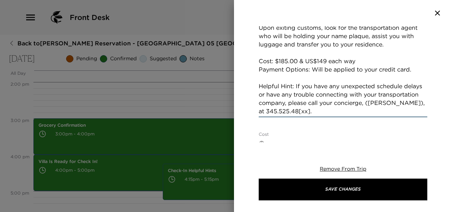
click at [358, 113] on textarea "I anticipate your arrival on Airlines Private Plane at 2:30pm. I have confirmed…" at bounding box center [343, 49] width 169 height 134
click at [360, 113] on textarea "I anticipate your arrival on Airlines Private Plane at 2:30pm. I have confirmed…" at bounding box center [343, 49] width 169 height 134
click at [358, 113] on textarea "I anticipate your arrival on Airlines Private Plane at 2:30pm. I have confirmed…" at bounding box center [343, 49] width 169 height 134
click at [358, 112] on textarea "I anticipate your arrival on Airlines Private Plane at 2:30pm. I have confirmed…" at bounding box center [343, 49] width 169 height 134
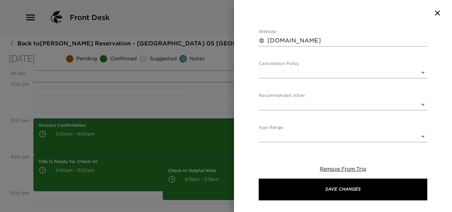
scroll to position [419, 0]
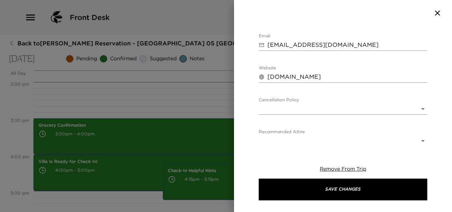
click at [293, 108] on body "Front Desk Back to [PERSON_NAME] Reservation - [GEOGRAPHIC_DATA] 05 [GEOGRAPHIC…" at bounding box center [226, 106] width 452 height 212
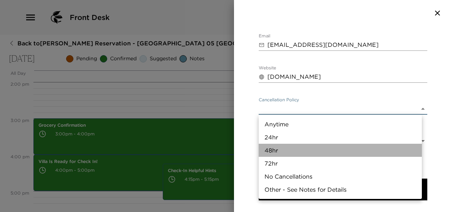
click at [269, 150] on li "48hr" at bounding box center [340, 150] width 163 height 13
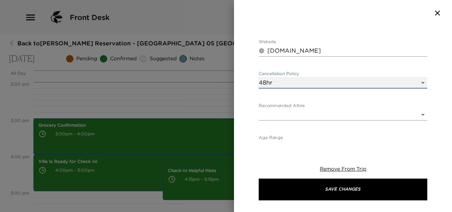
scroll to position [456, 0]
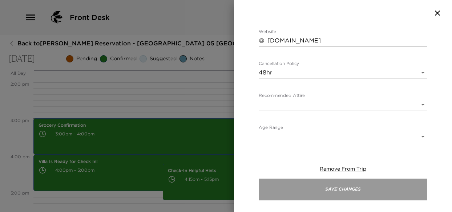
click at [326, 196] on button "Save Changes" at bounding box center [343, 190] width 169 height 22
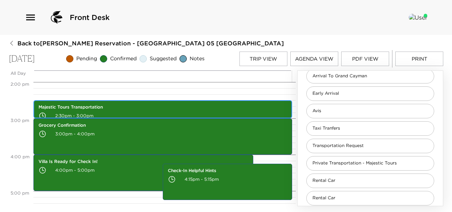
click at [103, 113] on p "2:30pm - 3:00pm" at bounding box center [163, 116] width 249 height 11
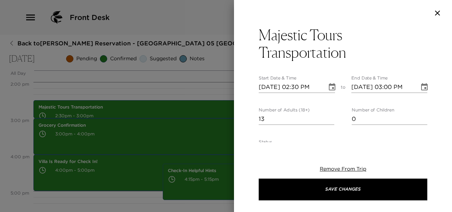
click at [329, 121] on input "13" at bounding box center [297, 119] width 76 height 12
click at [330, 117] on input "14" at bounding box center [297, 119] width 76 height 12
click at [330, 117] on input "15" at bounding box center [297, 119] width 76 height 12
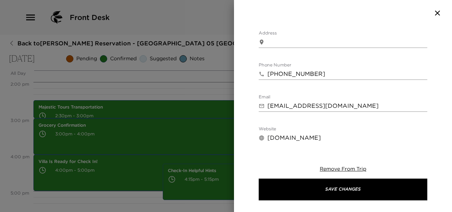
scroll to position [400, 0]
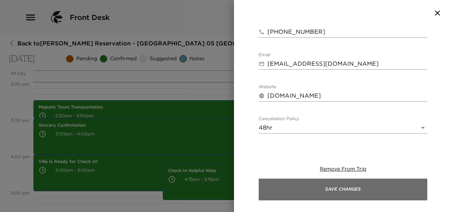
click at [314, 189] on button "Save Changes" at bounding box center [343, 190] width 169 height 22
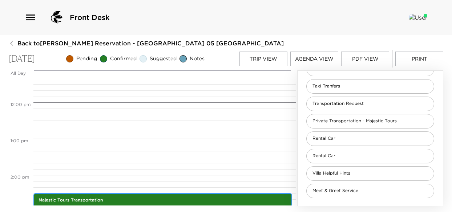
scroll to position [400, 0]
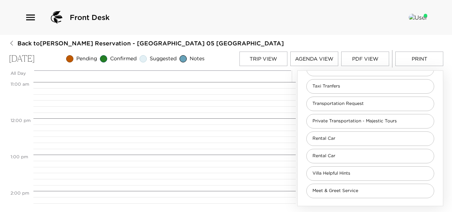
click at [259, 59] on button "Trip View" at bounding box center [264, 59] width 48 height 15
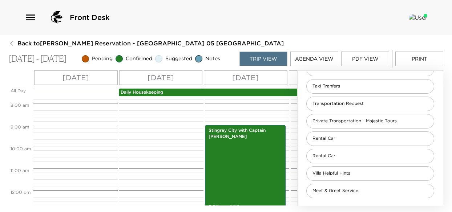
scroll to position [160, 0]
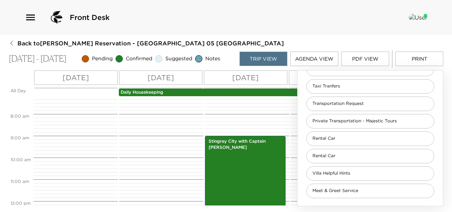
click at [174, 78] on p "[DATE]" at bounding box center [161, 77] width 27 height 11
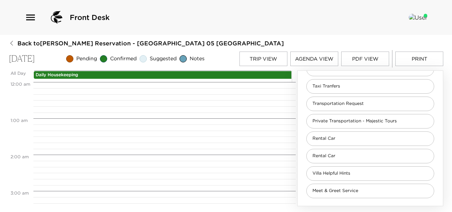
scroll to position [364, 0]
click at [344, 89] on span "Taxi Tranfers" at bounding box center [326, 86] width 39 height 6
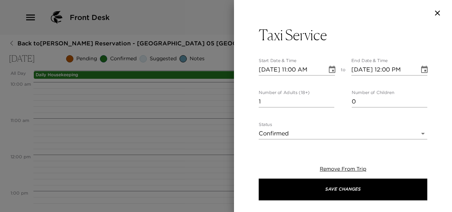
click at [200, 20] on div at bounding box center [226, 106] width 452 height 212
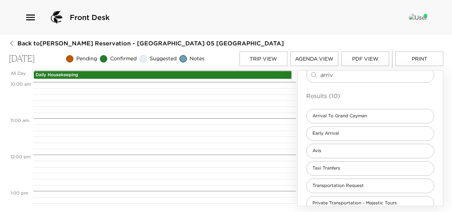
scroll to position [0, 0]
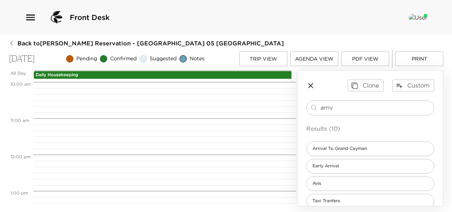
drag, startPoint x: 344, startPoint y: 109, endPoint x: 304, endPoint y: 111, distance: 40.4
click at [304, 111] on div "Clone Custom arriv ​ Results (10) Arrival To [GEOGRAPHIC_DATA] Early Arrival Av…" at bounding box center [370, 196] width 145 height 251
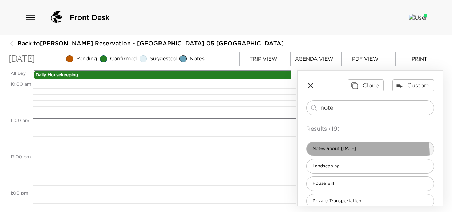
click at [350, 156] on div "Notes about [DATE]" at bounding box center [370, 149] width 128 height 15
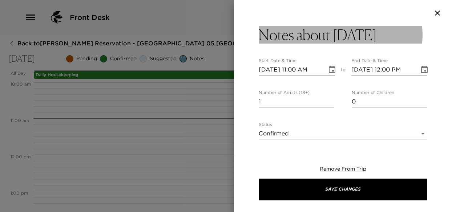
click at [372, 37] on button "Notes about [DATE]" at bounding box center [343, 34] width 169 height 17
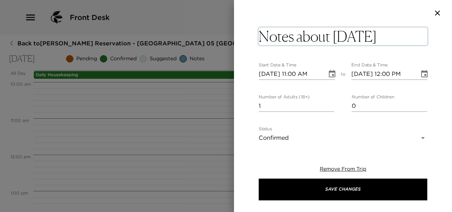
drag, startPoint x: 364, startPoint y: 37, endPoint x: 337, endPoint y: 38, distance: 26.9
click at [337, 38] on textarea "Notes about [DATE]" at bounding box center [343, 36] width 169 height 17
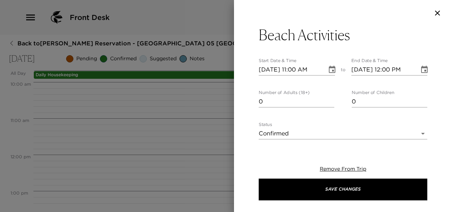
click at [329, 104] on input "0" at bounding box center [297, 102] width 76 height 12
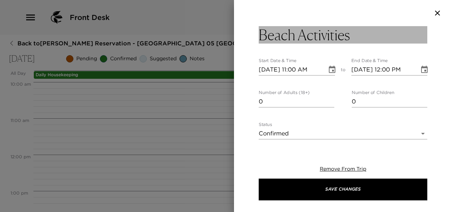
click at [351, 33] on button "Beach Activities" at bounding box center [343, 34] width 169 height 17
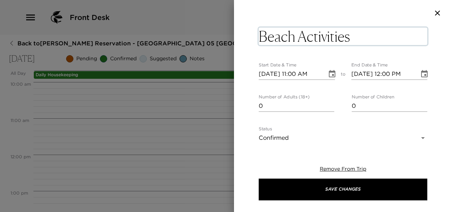
drag, startPoint x: 351, startPoint y: 33, endPoint x: 355, endPoint y: 40, distance: 8.3
click at [355, 40] on textarea "Beach Activities" at bounding box center [343, 36] width 169 height 17
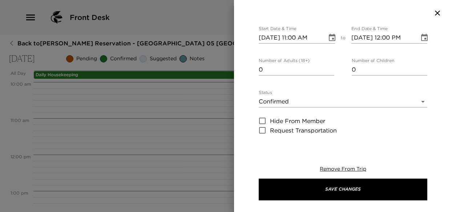
click at [333, 40] on icon "Choose date, selected date is Oct 4, 2025" at bounding box center [332, 37] width 9 height 9
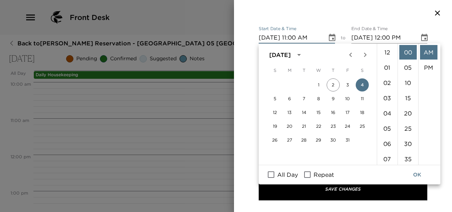
scroll to position [168, 0]
click at [390, 65] on li "10" at bounding box center [387, 66] width 17 height 15
click at [426, 54] on li "AM" at bounding box center [428, 52] width 17 height 15
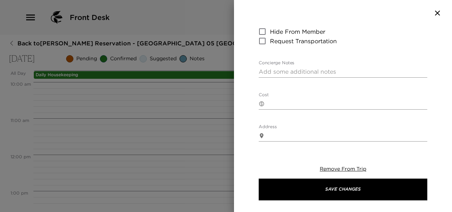
scroll to position [141, 0]
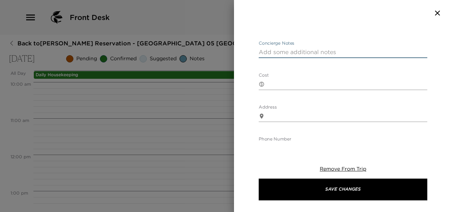
click at [286, 54] on textarea "Concierge Notes" at bounding box center [343, 52] width 169 height 8
paste textarea "Resort Inclusions: Complimentary morning coffee and tea in [GEOGRAPHIC_DATA]. H…"
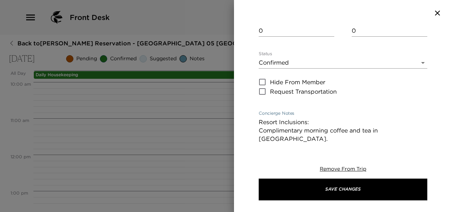
scroll to position [0, 0]
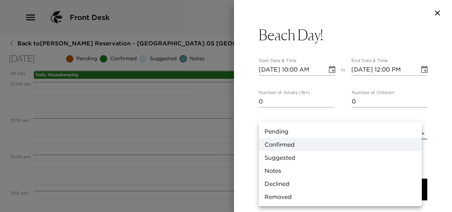
click at [278, 139] on body "Front Desk Back to [PERSON_NAME] Reservation - [GEOGRAPHIC_DATA] 05 [GEOGRAPHIC…" at bounding box center [226, 106] width 452 height 212
click at [272, 174] on li "Notes" at bounding box center [340, 170] width 163 height 13
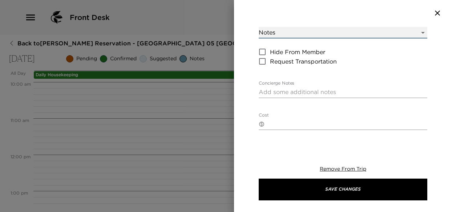
scroll to position [109, 0]
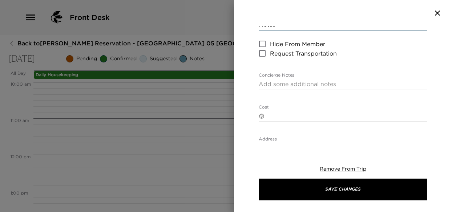
click at [278, 86] on textarea "Concierge Notes" at bounding box center [343, 84] width 169 height 8
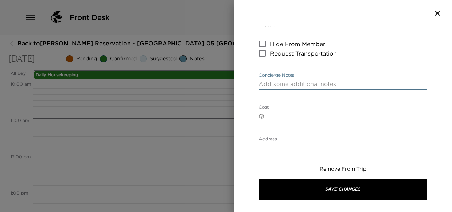
paste textarea "Resort Inclusions: Complimentary morning coffee and tea in [GEOGRAPHIC_DATA]. H…"
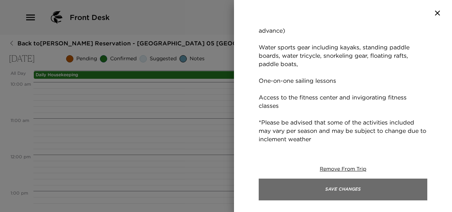
scroll to position [322, 0]
click at [356, 193] on button "Save Changes" at bounding box center [343, 190] width 169 height 22
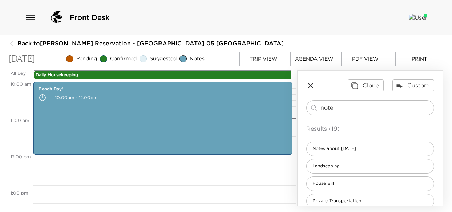
click at [371, 38] on div "Front Desk Back to [PERSON_NAME] Reservation - [GEOGRAPHIC_DATA] 05 [GEOGRAPHIC…" at bounding box center [226, 106] width 452 height 212
click at [343, 47] on div "Back to [PERSON_NAME][GEOGRAPHIC_DATA] - [GEOGRAPHIC_DATA] 05 [GEOGRAPHIC_DATA]…" at bounding box center [226, 122] width 435 height 167
click at [340, 109] on input "note" at bounding box center [376, 108] width 111 height 8
drag, startPoint x: 340, startPoint y: 109, endPoint x: 297, endPoint y: 111, distance: 42.2
click at [297, 111] on div "All Day [DATE] Daily Housekeeping 12:00 AM 1:00 AM 2:00 AM 3:00 AM 4:00 AM 5:00…" at bounding box center [226, 139] width 435 height 136
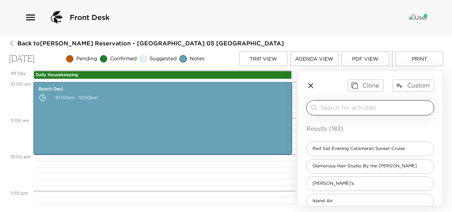
click at [336, 109] on input "search" at bounding box center [376, 108] width 111 height 8
click at [253, 61] on button "Trip View" at bounding box center [264, 59] width 48 height 15
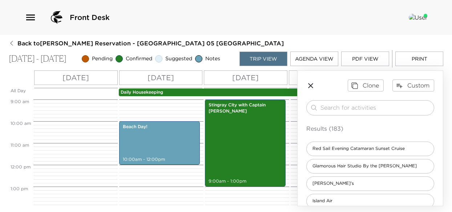
scroll to position [0, 256]
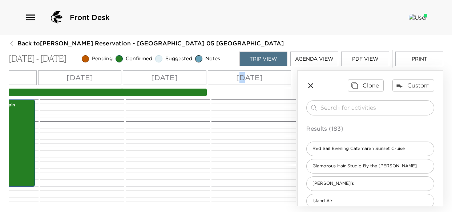
click at [239, 77] on p "[DATE]" at bounding box center [249, 77] width 27 height 11
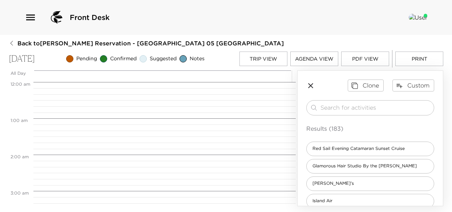
scroll to position [291, 0]
click at [336, 110] on input "search" at bounding box center [376, 108] width 111 height 8
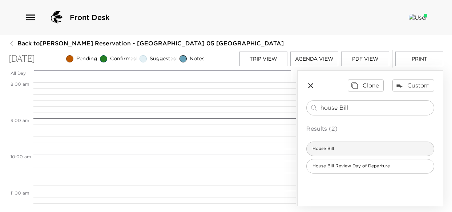
click at [330, 155] on div "House Bill" at bounding box center [370, 149] width 128 height 15
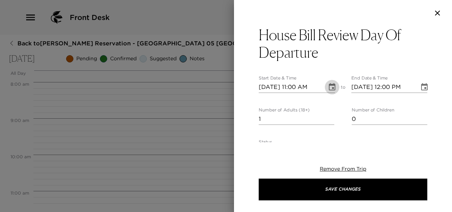
click at [329, 87] on icon "Choose date, selected date is Oct 8, 2025" at bounding box center [332, 87] width 9 height 9
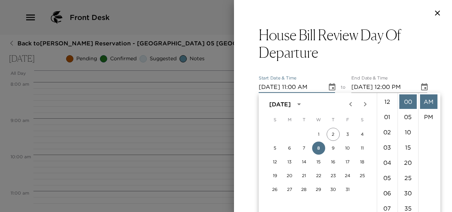
scroll to position [168, 0]
click at [12, 44] on div at bounding box center [226, 106] width 452 height 212
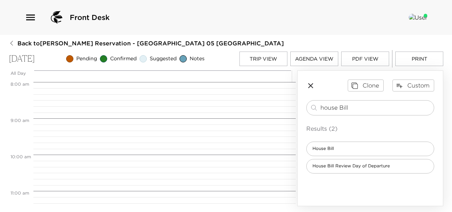
click at [13, 44] on icon "button" at bounding box center [12, 43] width 6 height 6
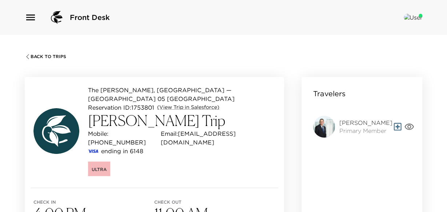
click at [28, 20] on icon "button" at bounding box center [30, 18] width 9 height 6
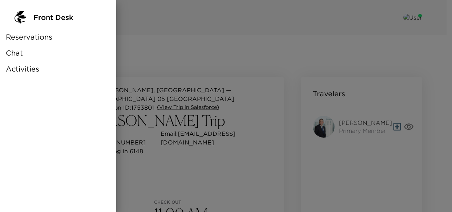
click at [20, 54] on span "Chat" at bounding box center [14, 53] width 17 height 10
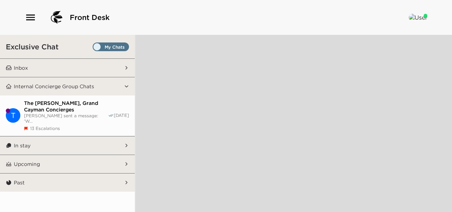
click at [52, 111] on span "The [PERSON_NAME], Grand Cayman Concierges" at bounding box center [66, 106] width 84 height 13
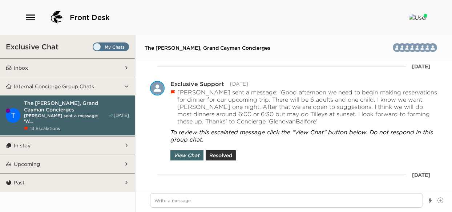
scroll to position [14363, 0]
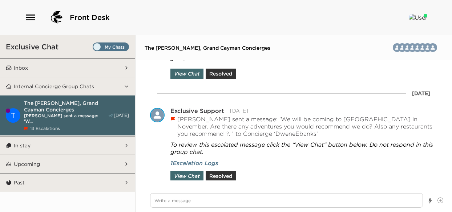
click at [29, 68] on button "Inbox" at bounding box center [68, 68] width 112 height 18
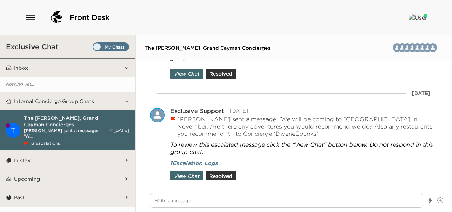
click at [24, 68] on p "Inbox" at bounding box center [21, 68] width 14 height 7
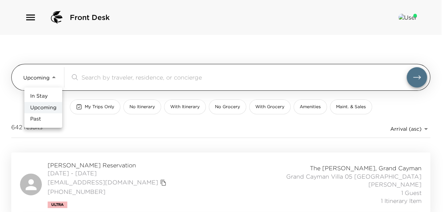
click at [57, 81] on body "Front Desk Upcoming Upcoming ​ My Trips Only No Itinerary With Itinerary No Gro…" at bounding box center [223, 106] width 447 height 212
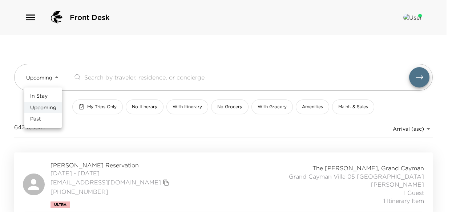
drag, startPoint x: 91, startPoint y: 84, endPoint x: 96, endPoint y: 79, distance: 7.2
click at [92, 82] on div at bounding box center [226, 106] width 452 height 212
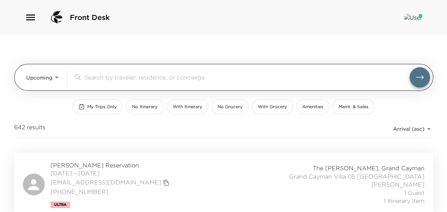
click at [97, 78] on input "search" at bounding box center [246, 77] width 325 height 8
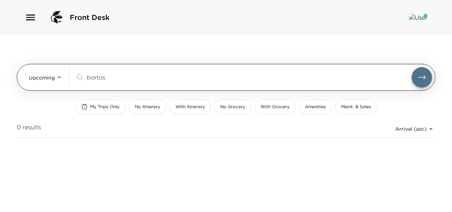
type input "bortos"
click at [59, 77] on body "Front Desk Upcoming Upcoming bortos ​ My Trips Only No Itinerary With Itinerary…" at bounding box center [226, 106] width 452 height 212
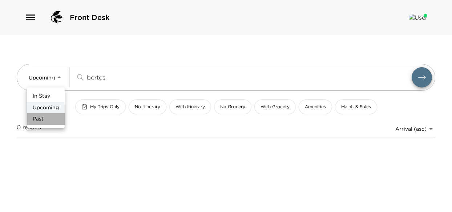
click at [37, 117] on span "Past" at bounding box center [38, 119] width 11 height 7
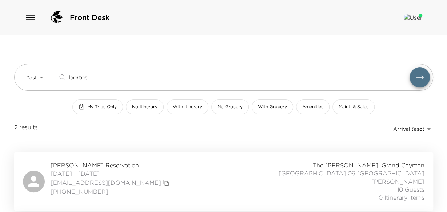
click at [72, 171] on span "09/25/2025 - 09/30/2025" at bounding box center [111, 174] width 121 height 8
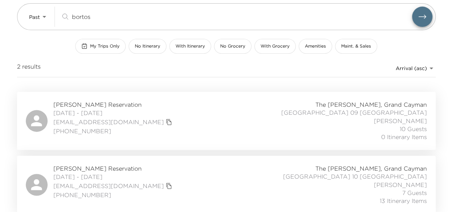
scroll to position [62, 0]
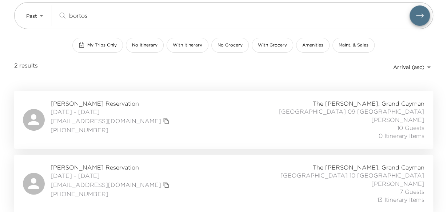
click at [73, 180] on div "the7beez@aol.com" at bounding box center [111, 185] width 121 height 10
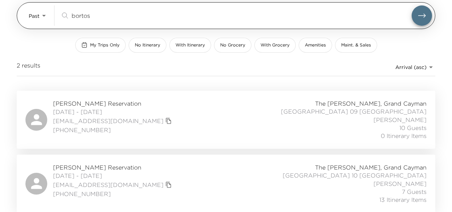
click at [43, 16] on body "Front Desk Past Past bortos ​ My Trips Only No Itinerary With Itinerary No Groc…" at bounding box center [226, 44] width 452 height 212
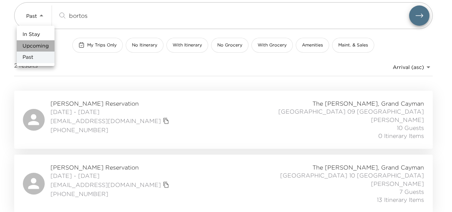
click at [40, 46] on span "Upcoming" at bounding box center [36, 46] width 26 height 7
type input "Upcoming"
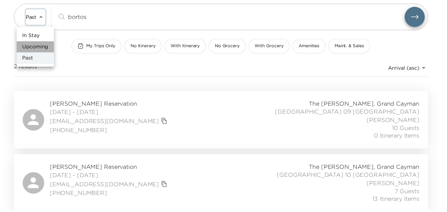
scroll to position [0, 0]
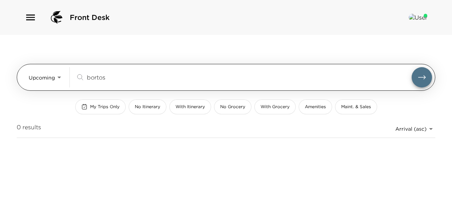
drag, startPoint x: 111, startPoint y: 76, endPoint x: 35, endPoint y: 76, distance: 75.6
click at [35, 76] on div "Upcoming Upcoming bortos ​" at bounding box center [231, 77] width 404 height 20
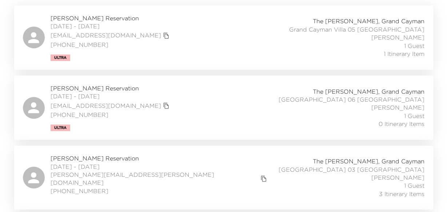
scroll to position [73, 0]
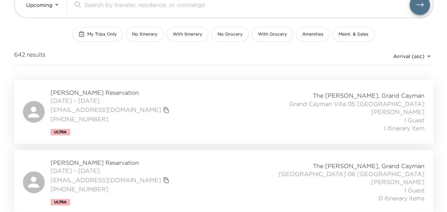
click at [78, 91] on span "Jim Adler Reservation" at bounding box center [111, 93] width 121 height 8
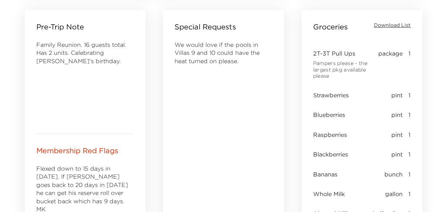
scroll to position [328, 0]
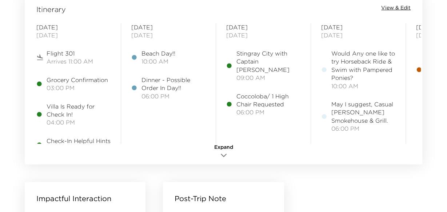
scroll to position [618, 0]
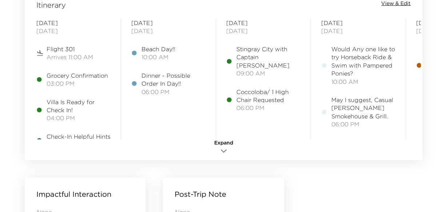
click at [159, 47] on span "Beach Day!!" at bounding box center [158, 49] width 34 height 8
click at [387, 2] on span "View & Edit" at bounding box center [395, 3] width 29 height 7
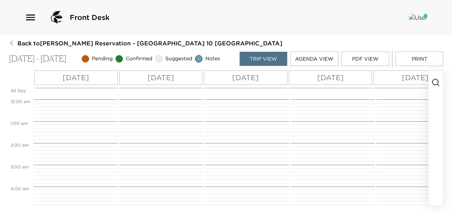
scroll to position [196, 0]
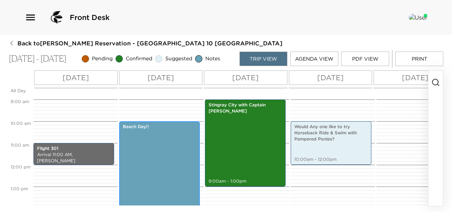
click at [136, 144] on div "Beach Day!! 10:00am - 4:00pm" at bounding box center [159, 187] width 76 height 129
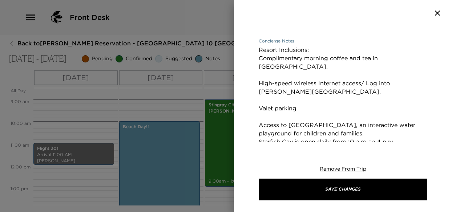
scroll to position [136, 0]
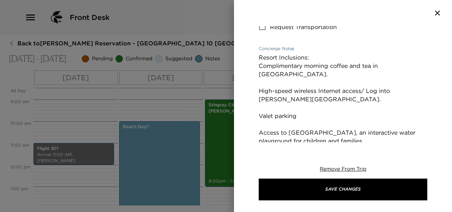
drag, startPoint x: 327, startPoint y: 134, endPoint x: 255, endPoint y: 54, distance: 107.6
click at [255, 54] on div "Beach Day!! Start Date & Time 09/26/2025 10:00 AM to End Date & Time 09/26/2025…" at bounding box center [343, 84] width 218 height 116
